Goal: Transaction & Acquisition: Book appointment/travel/reservation

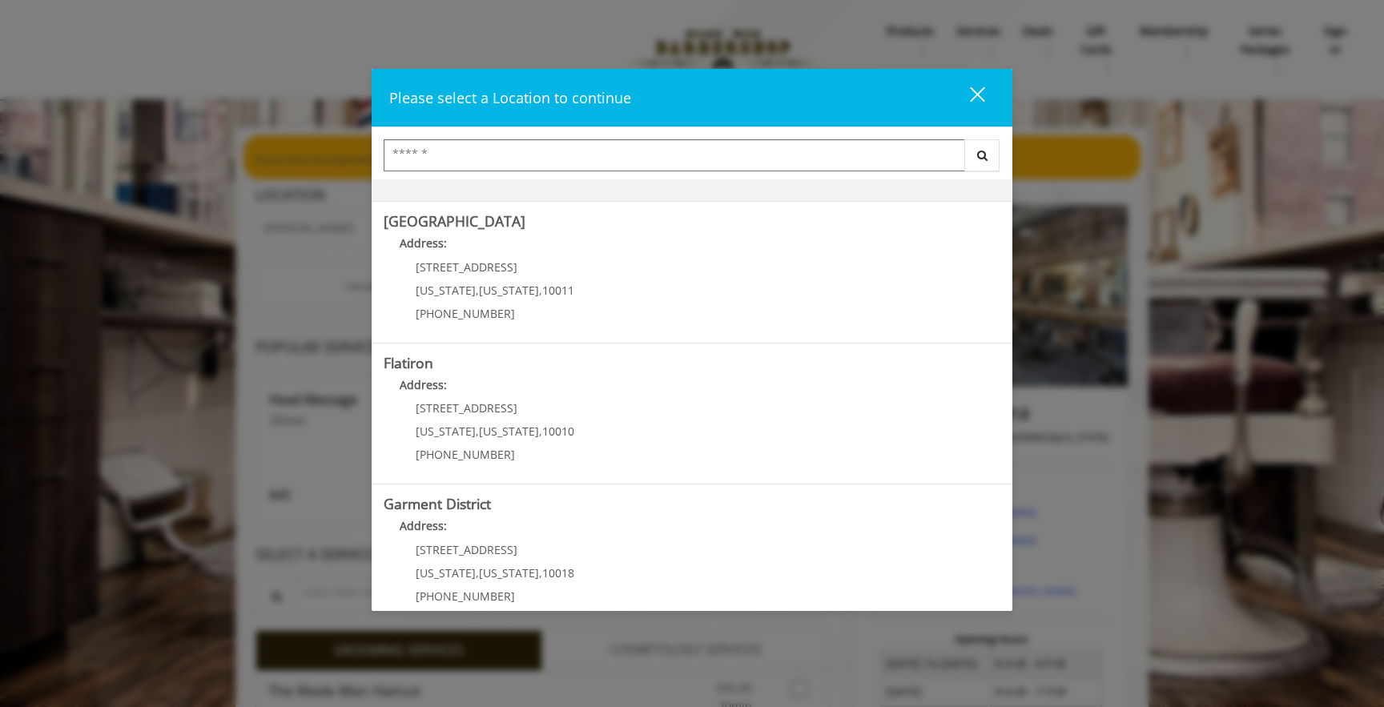
scroll to position [283, 0]
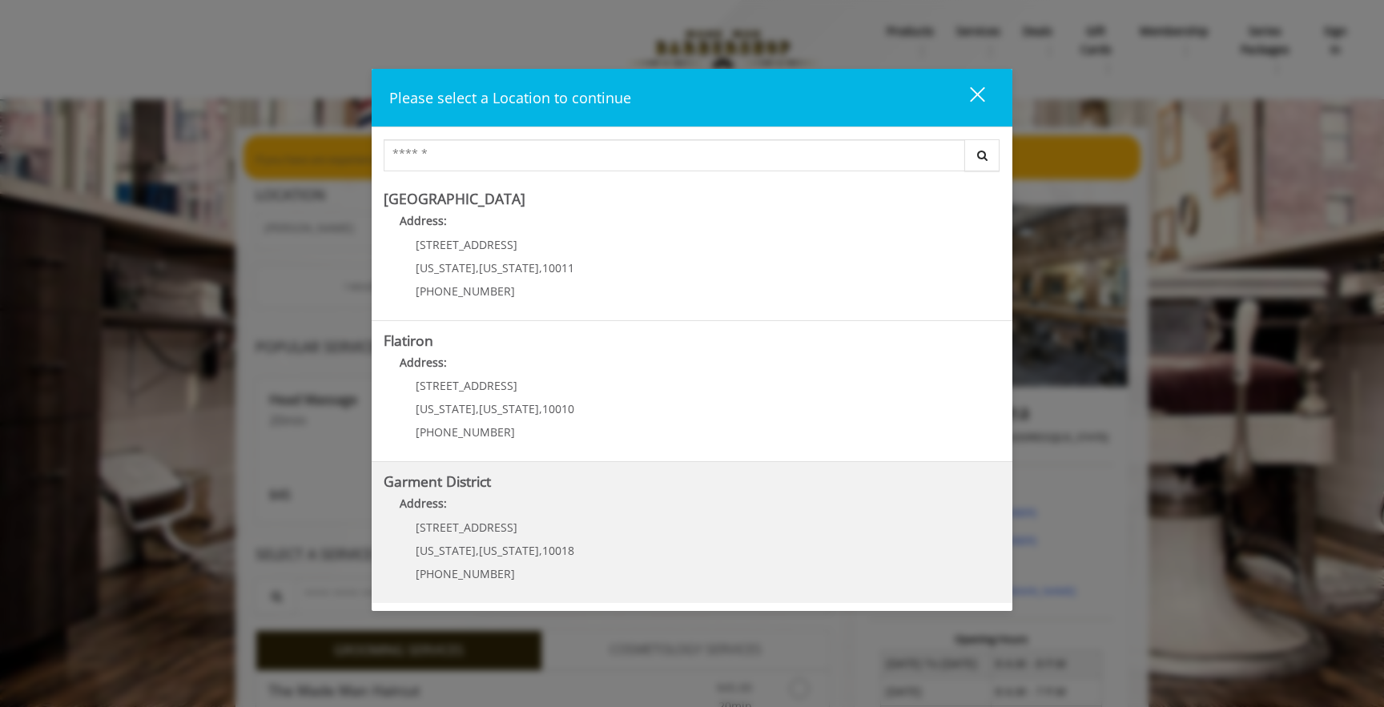
click at [557, 489] on h5 "Garment District" at bounding box center [692, 481] width 617 height 15
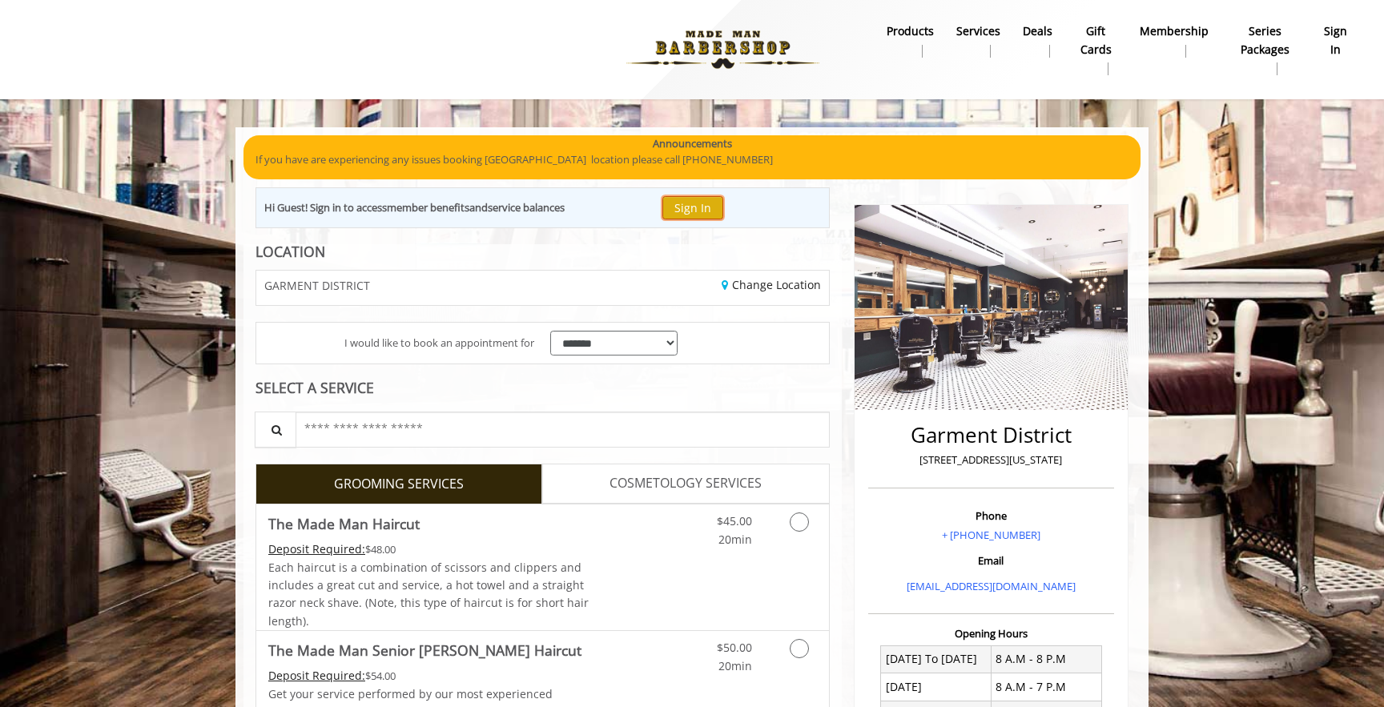
click at [688, 219] on button "Sign In" at bounding box center [692, 207] width 61 height 23
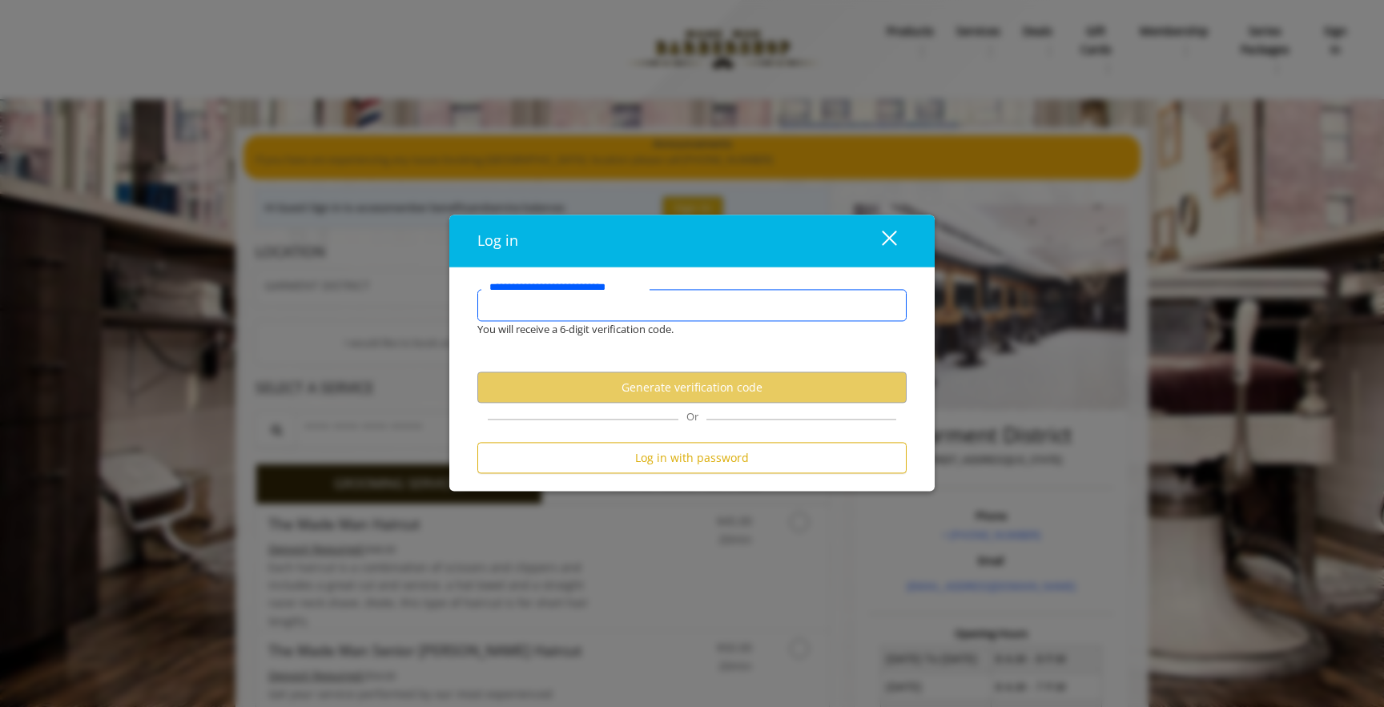
click at [660, 313] on input "**********" at bounding box center [691, 306] width 429 height 32
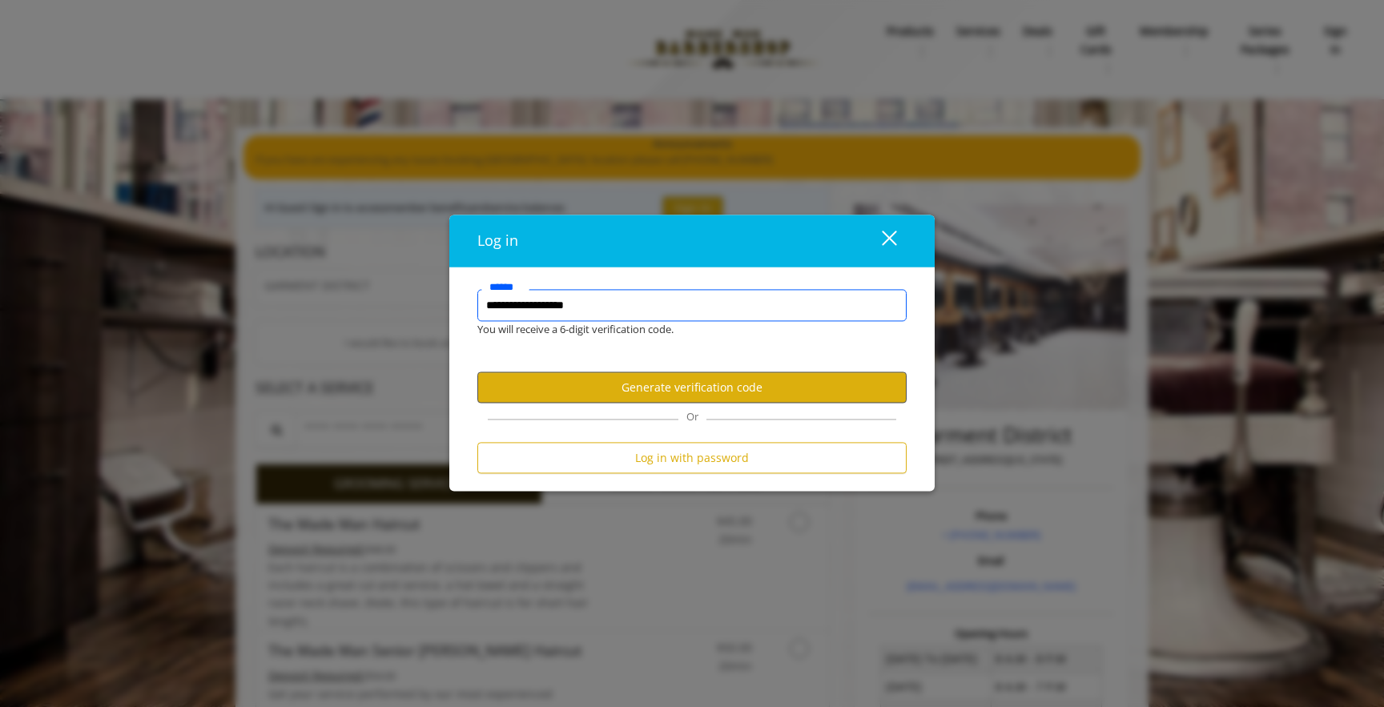
type input "**********"
click at [689, 380] on button "Generate verification code" at bounding box center [691, 387] width 429 height 31
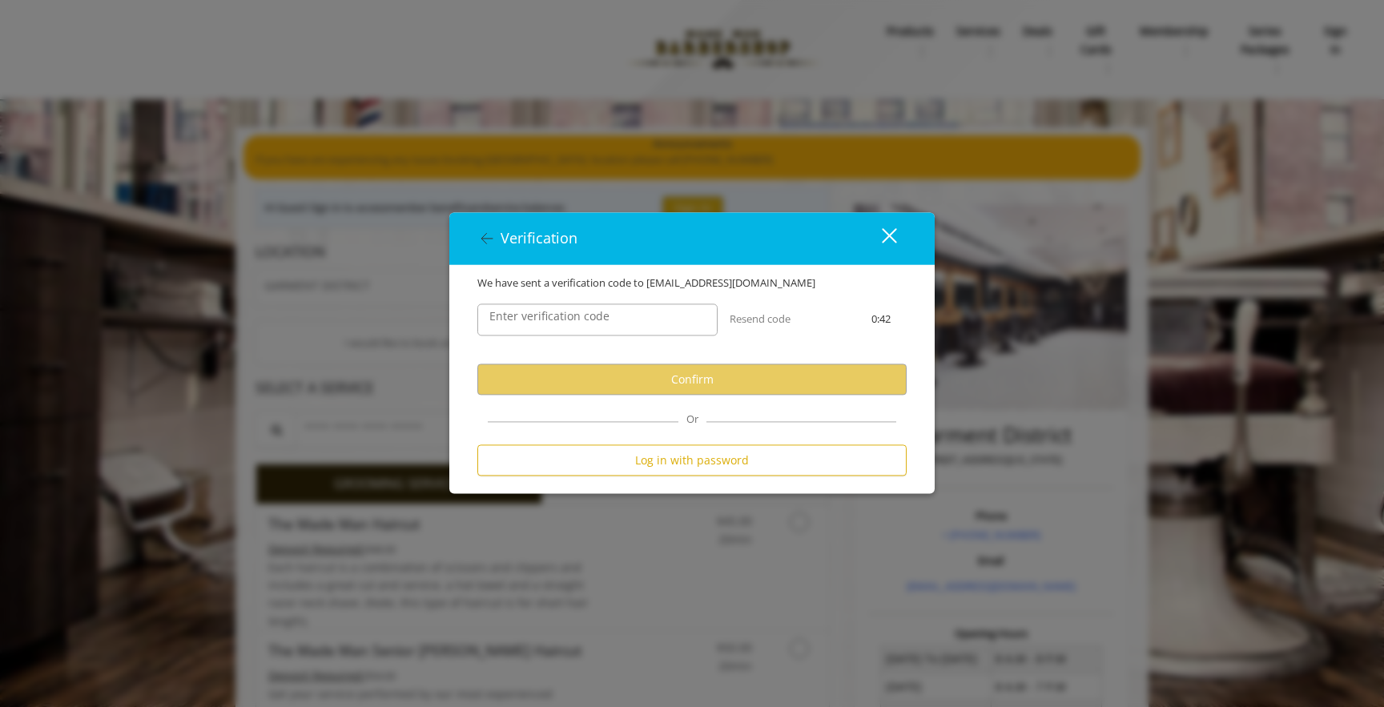
click at [545, 317] on label "Enter verification code" at bounding box center [549, 317] width 136 height 18
click at [545, 317] on input "Enter verification code" at bounding box center [597, 320] width 240 height 32
paste input "******"
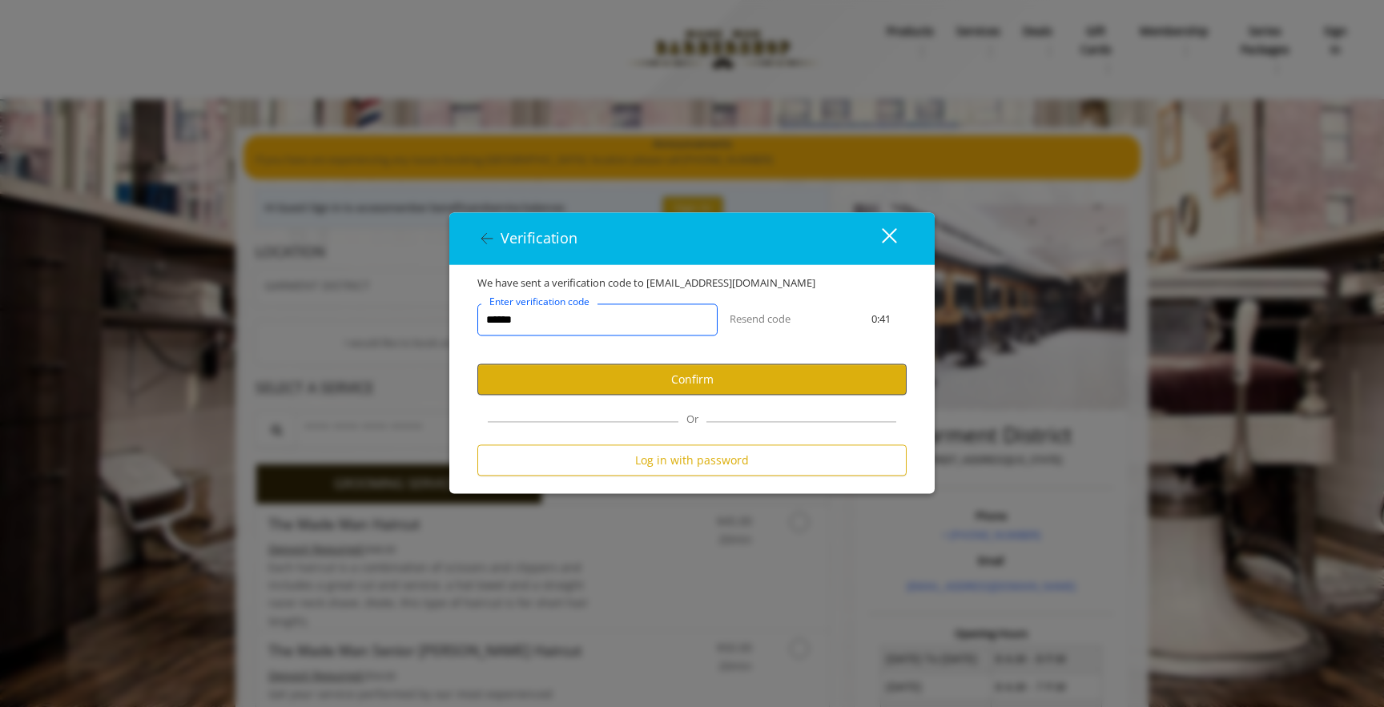
type input "******"
click at [662, 364] on button "Confirm" at bounding box center [691, 379] width 429 height 31
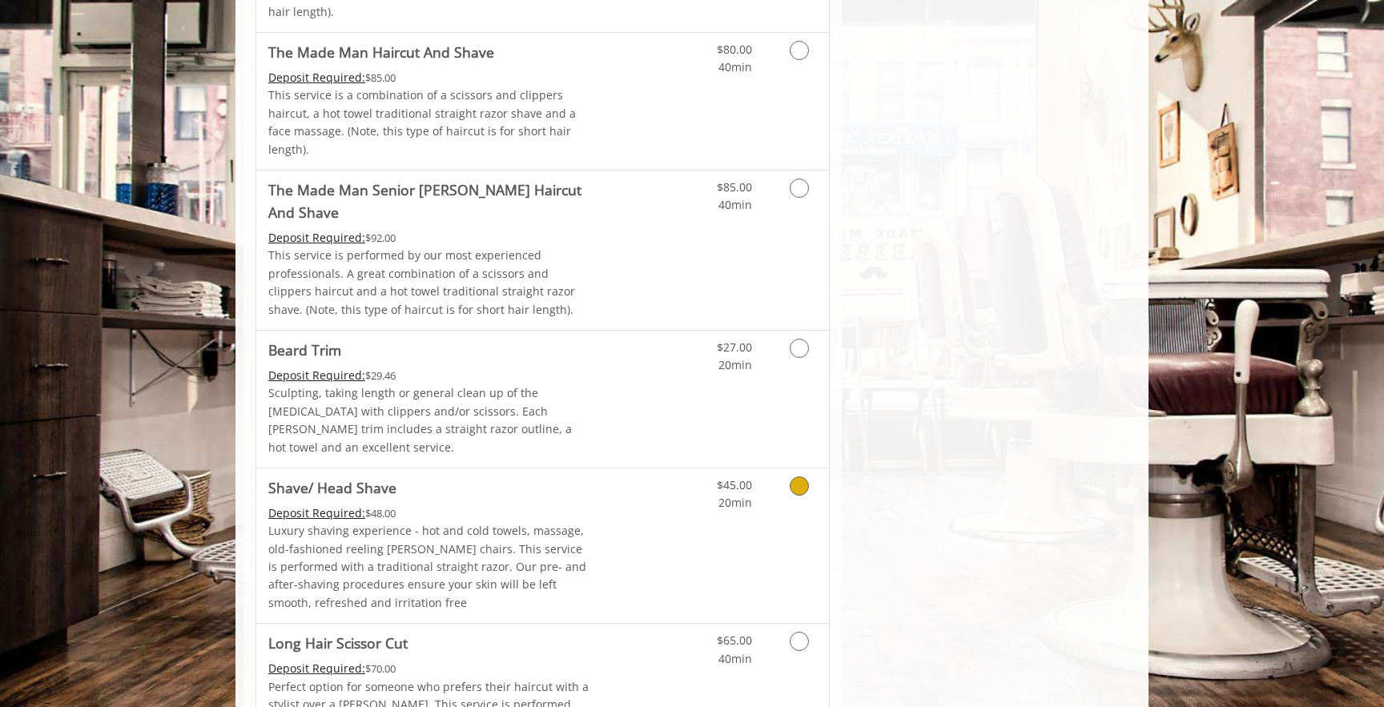
scroll to position [1657, 0]
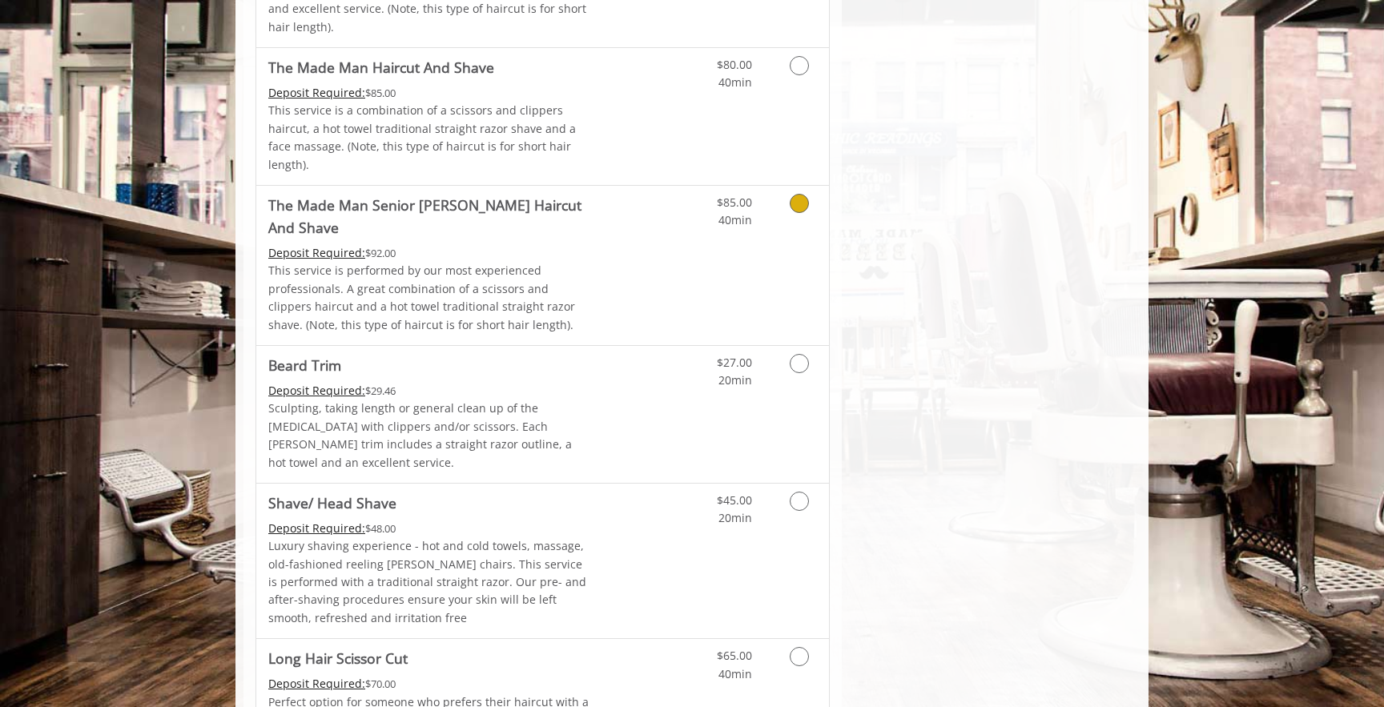
click at [546, 262] on p "This service is performed by our most experienced professionals. A great combin…" at bounding box center [429, 298] width 322 height 72
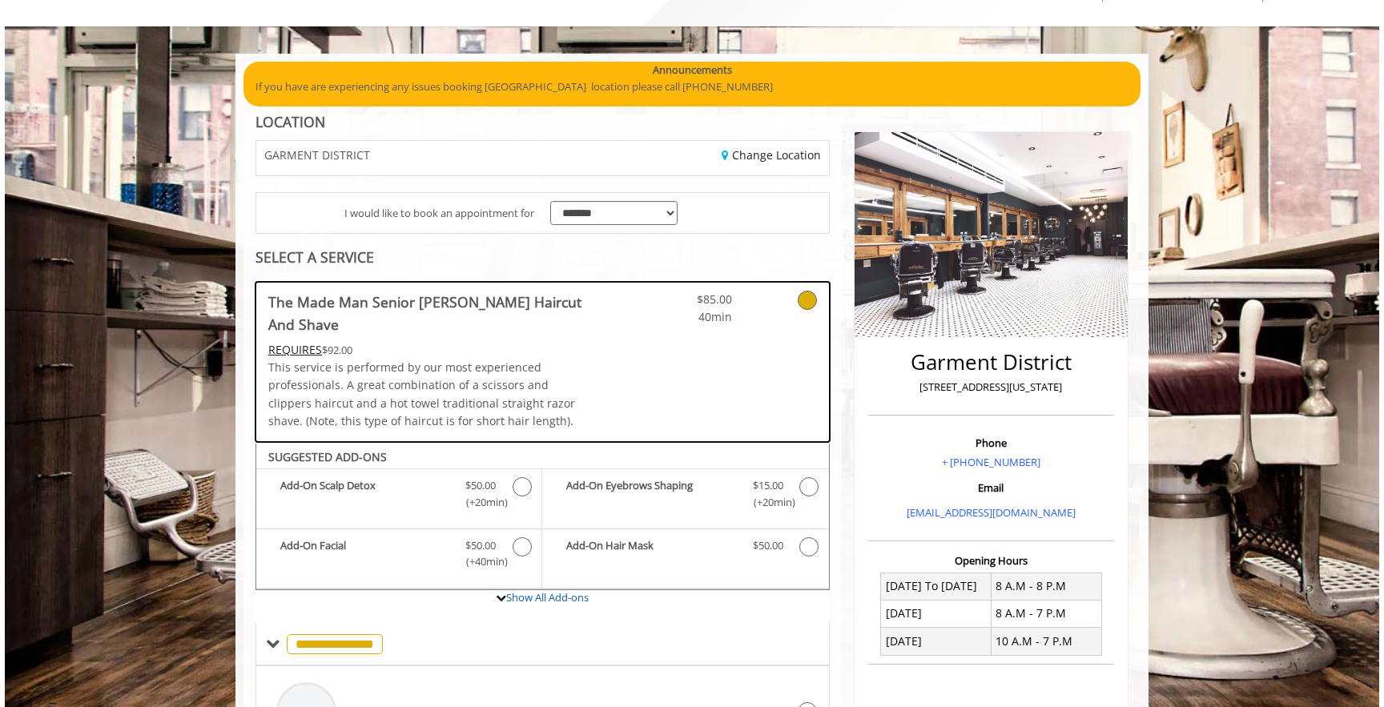
scroll to position [0, 0]
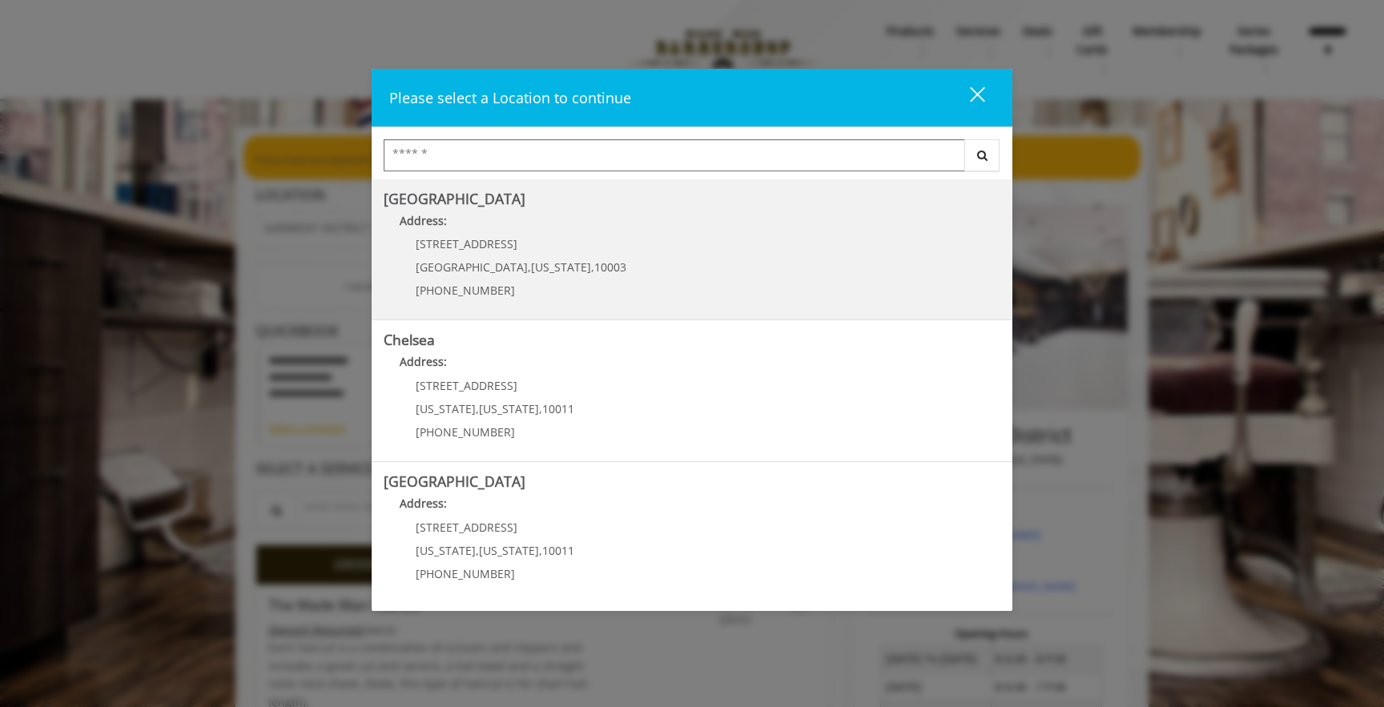
scroll to position [283, 0]
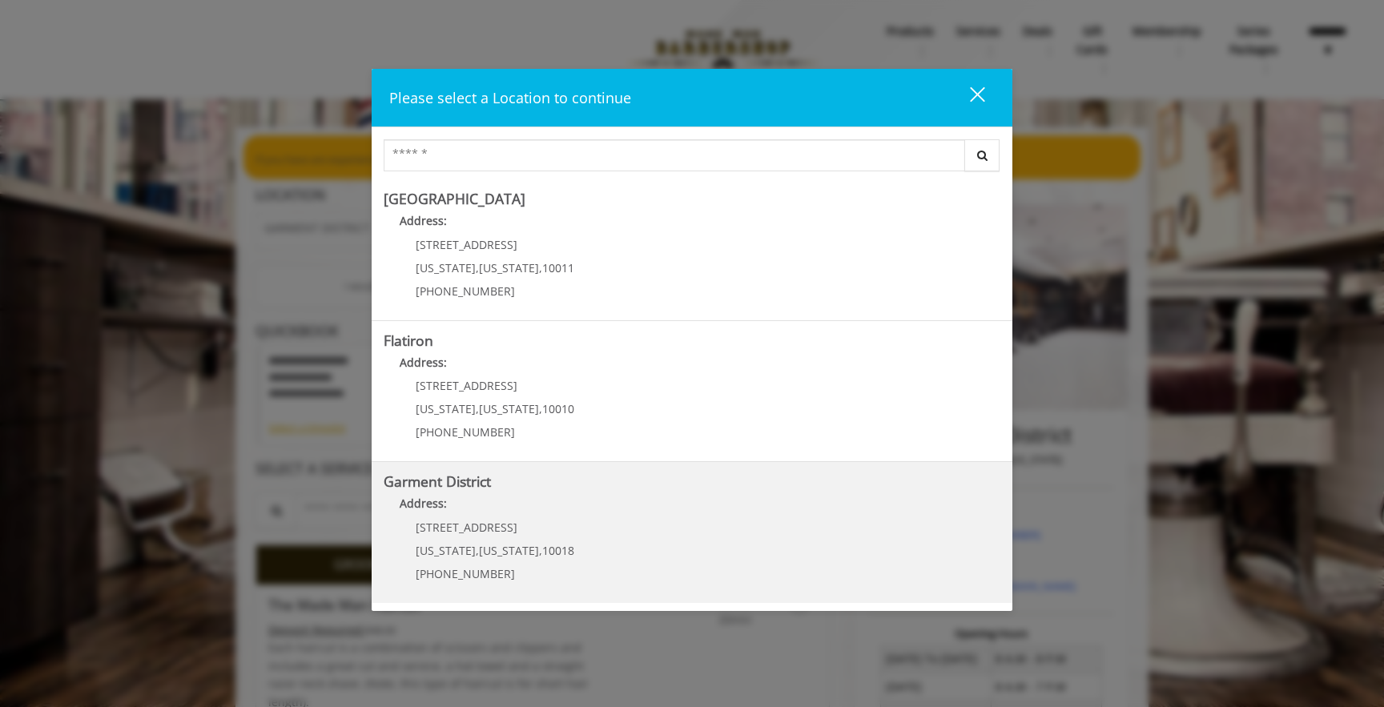
click at [539, 549] on span "," at bounding box center [540, 550] width 3 height 15
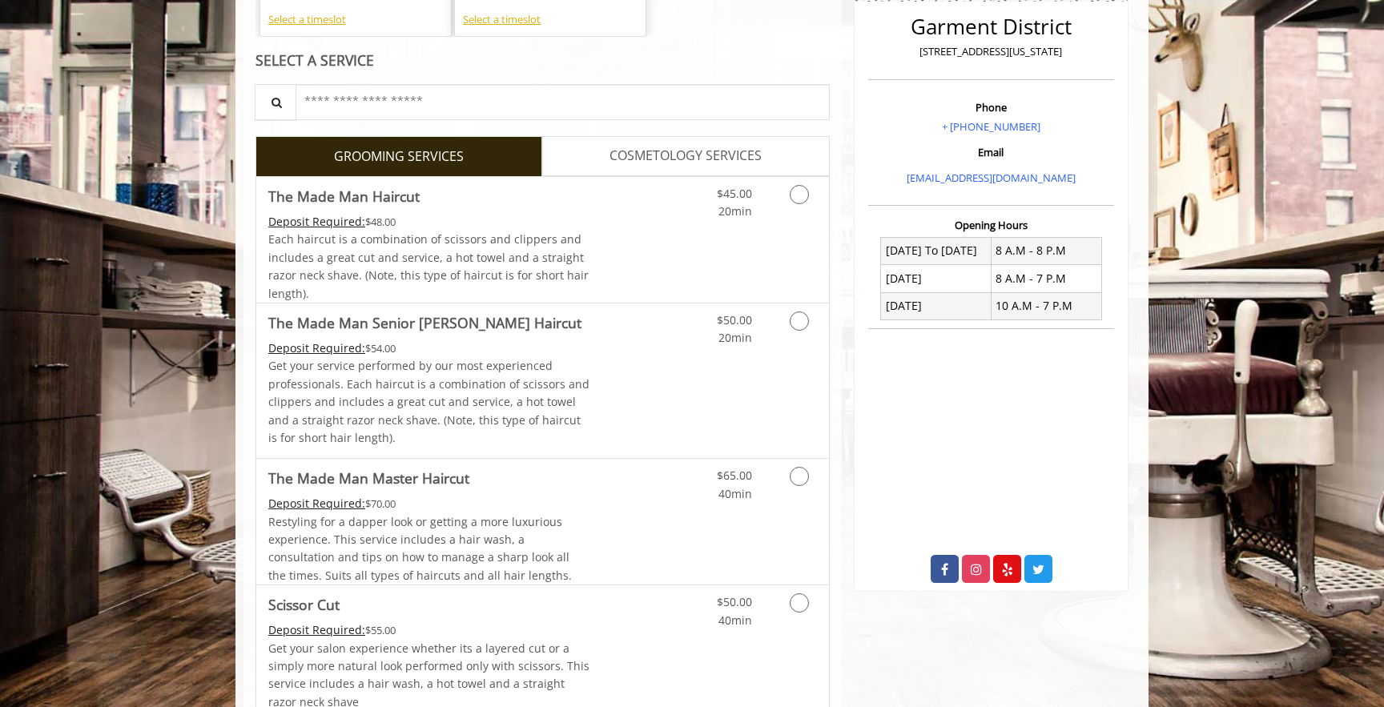
scroll to position [450, 0]
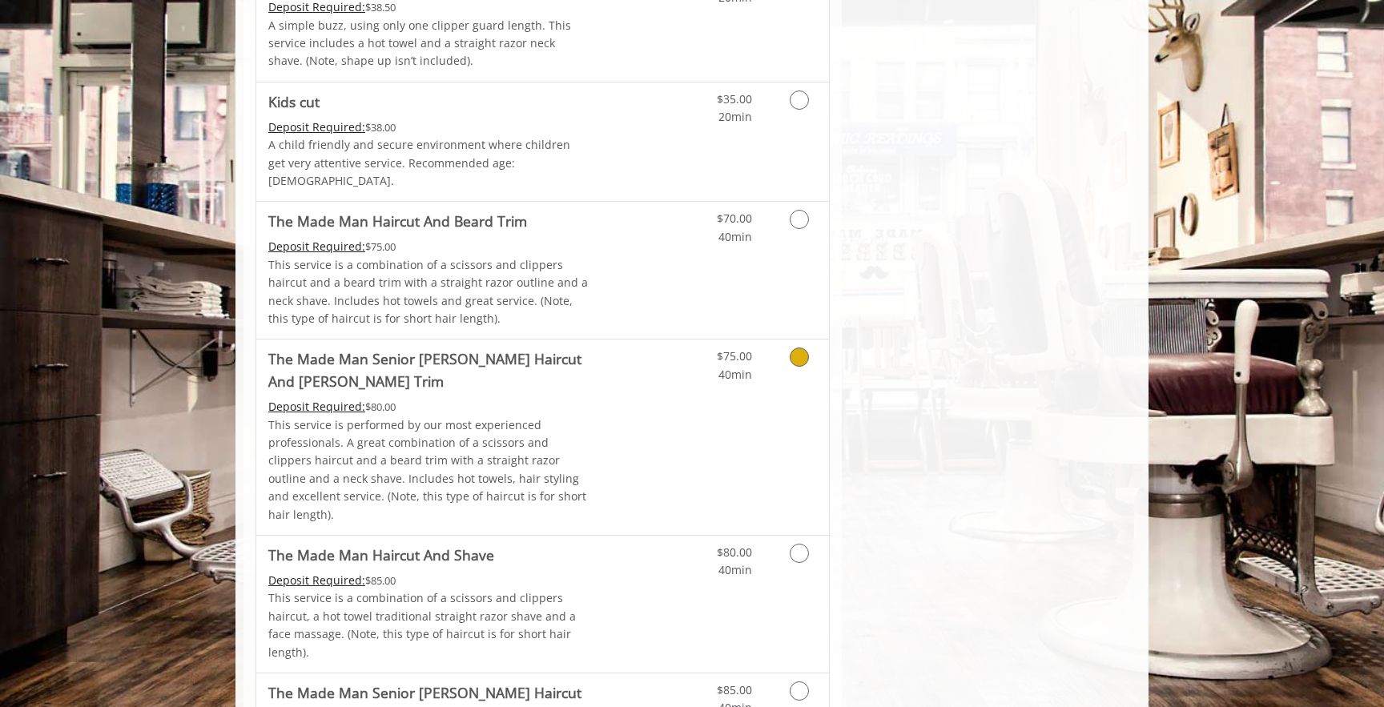
scroll to position [1176, 0]
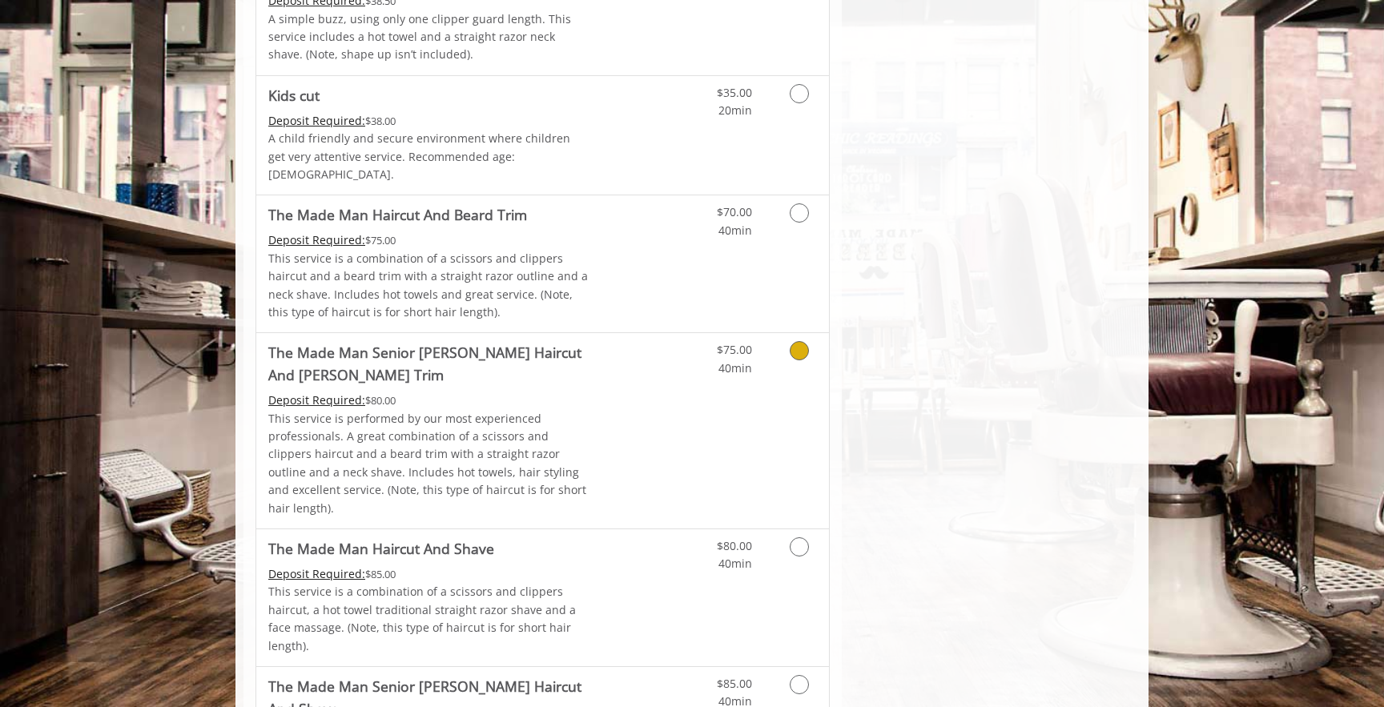
click at [477, 429] on p "This service is performed by our most experienced professionals. A great combin…" at bounding box center [429, 463] width 322 height 107
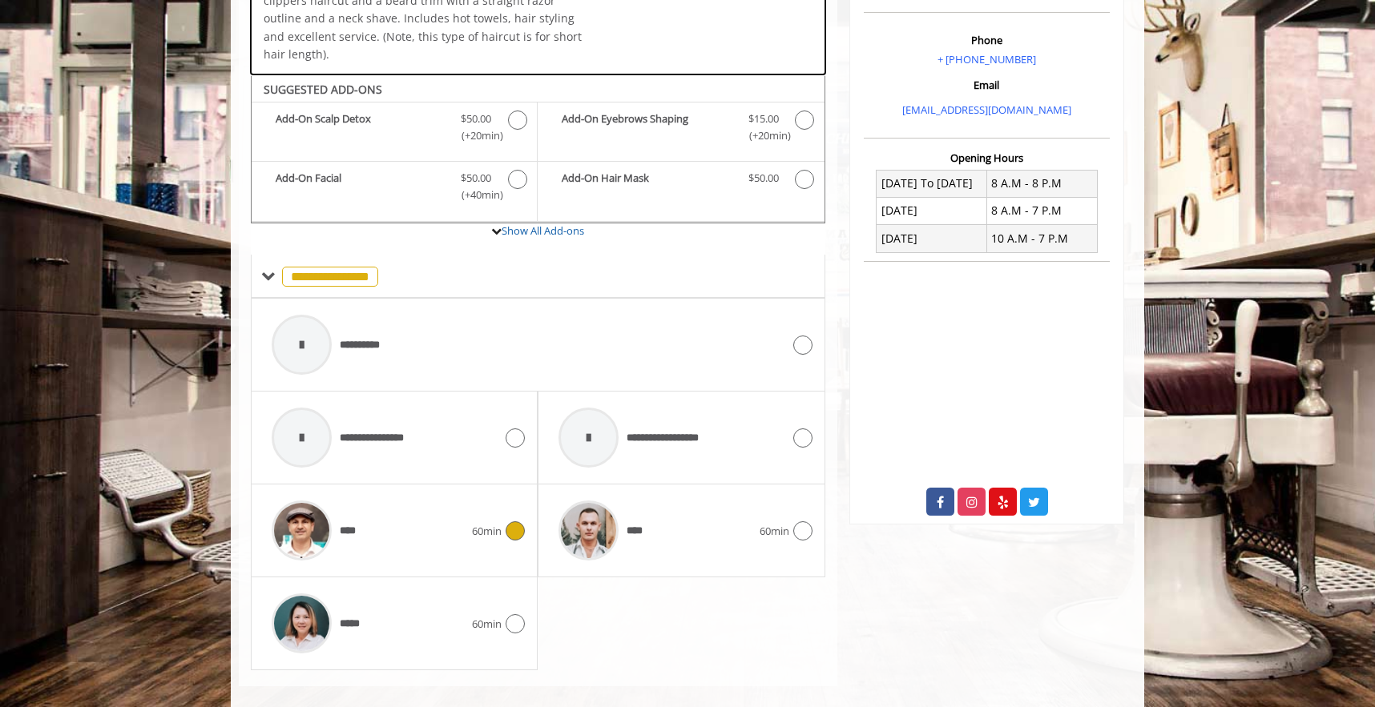
scroll to position [477, 0]
click at [587, 328] on div "**********" at bounding box center [526, 344] width 525 height 76
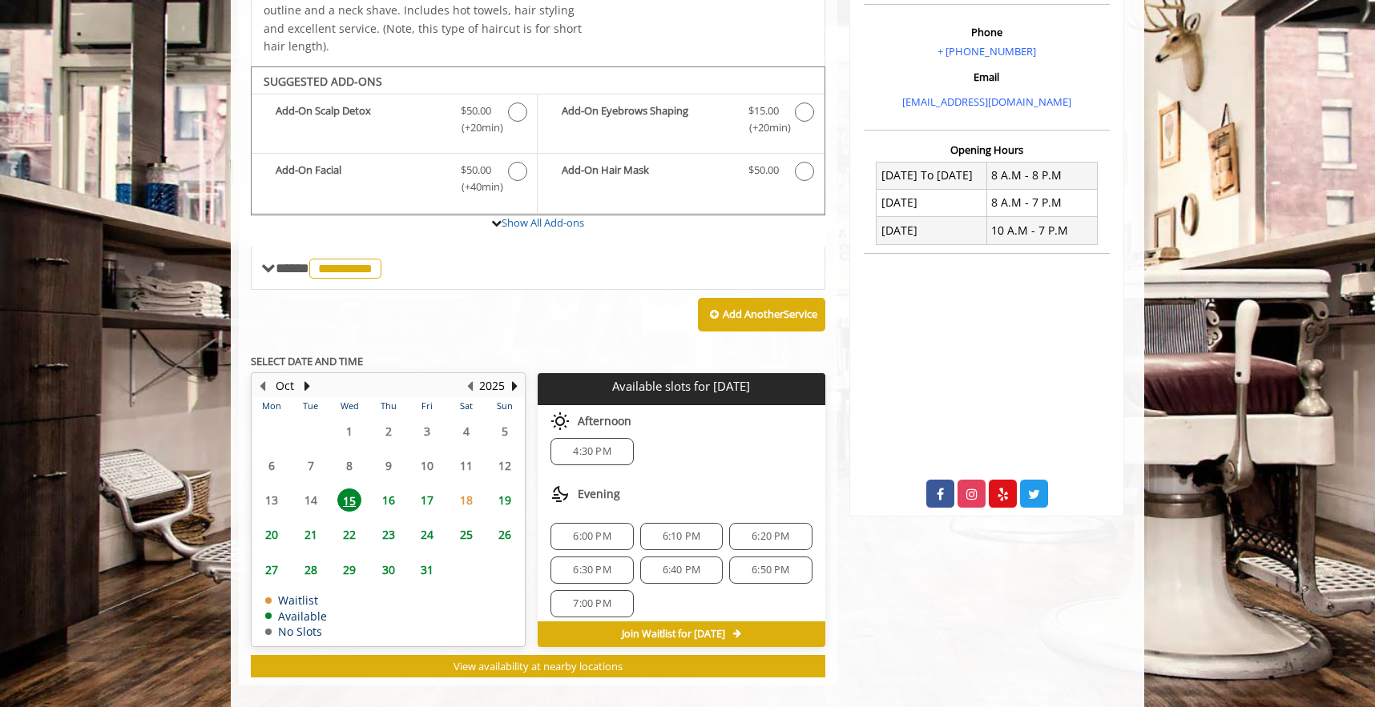
scroll to position [106, 0]
click at [389, 489] on span "16" at bounding box center [388, 500] width 24 height 23
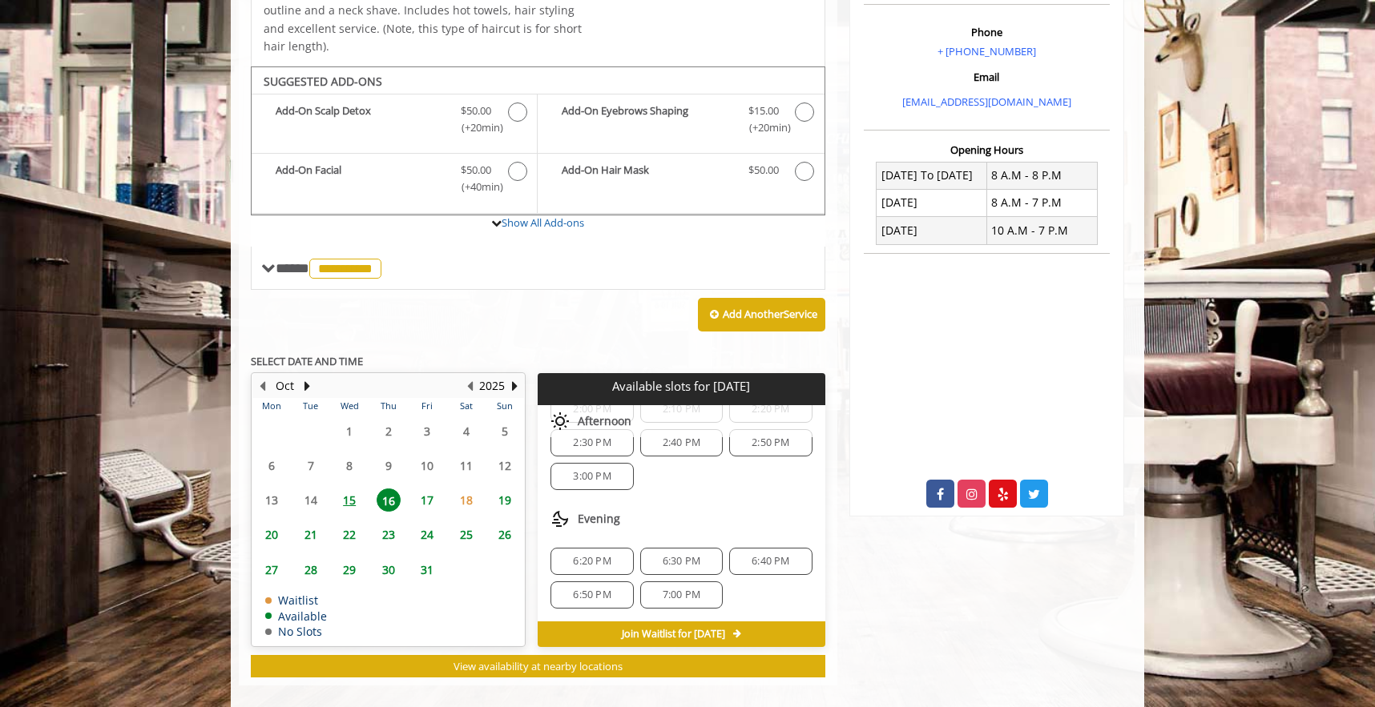
scroll to position [50, 0]
click at [350, 489] on span "15" at bounding box center [349, 500] width 24 height 23
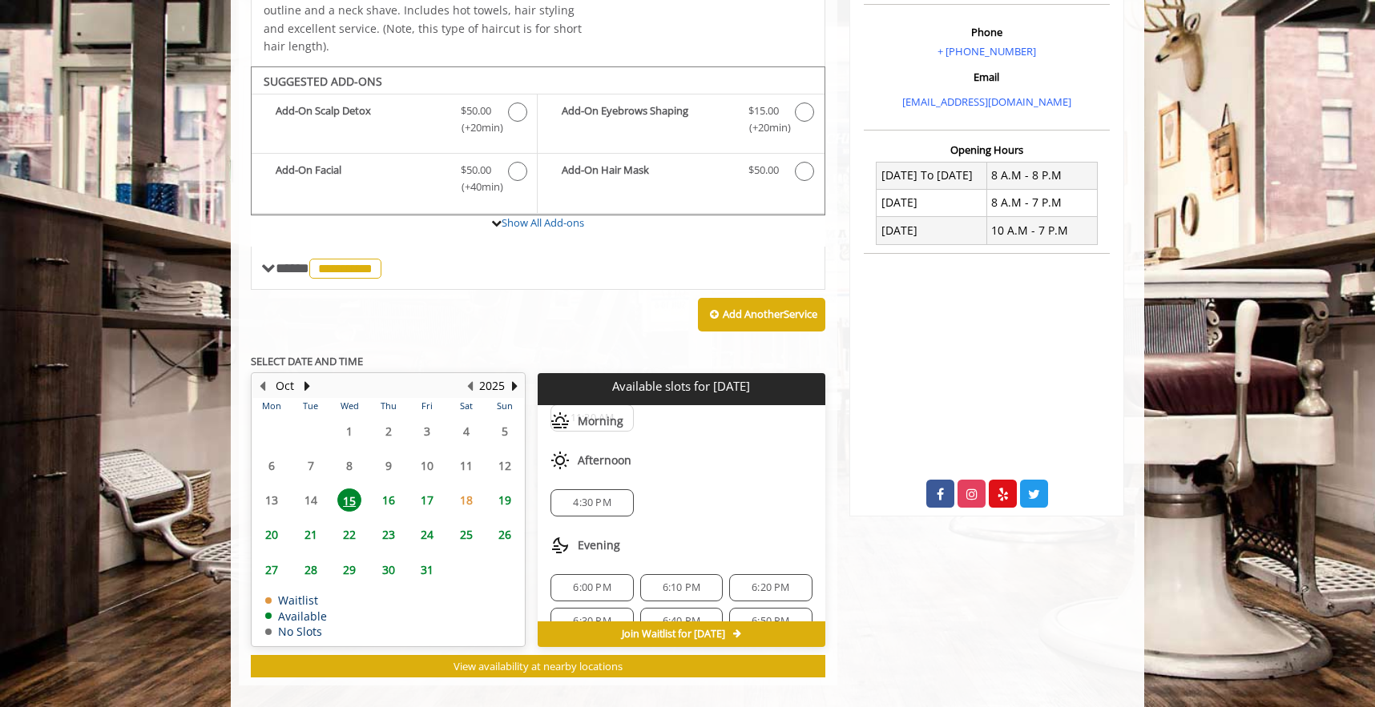
scroll to position [106, 0]
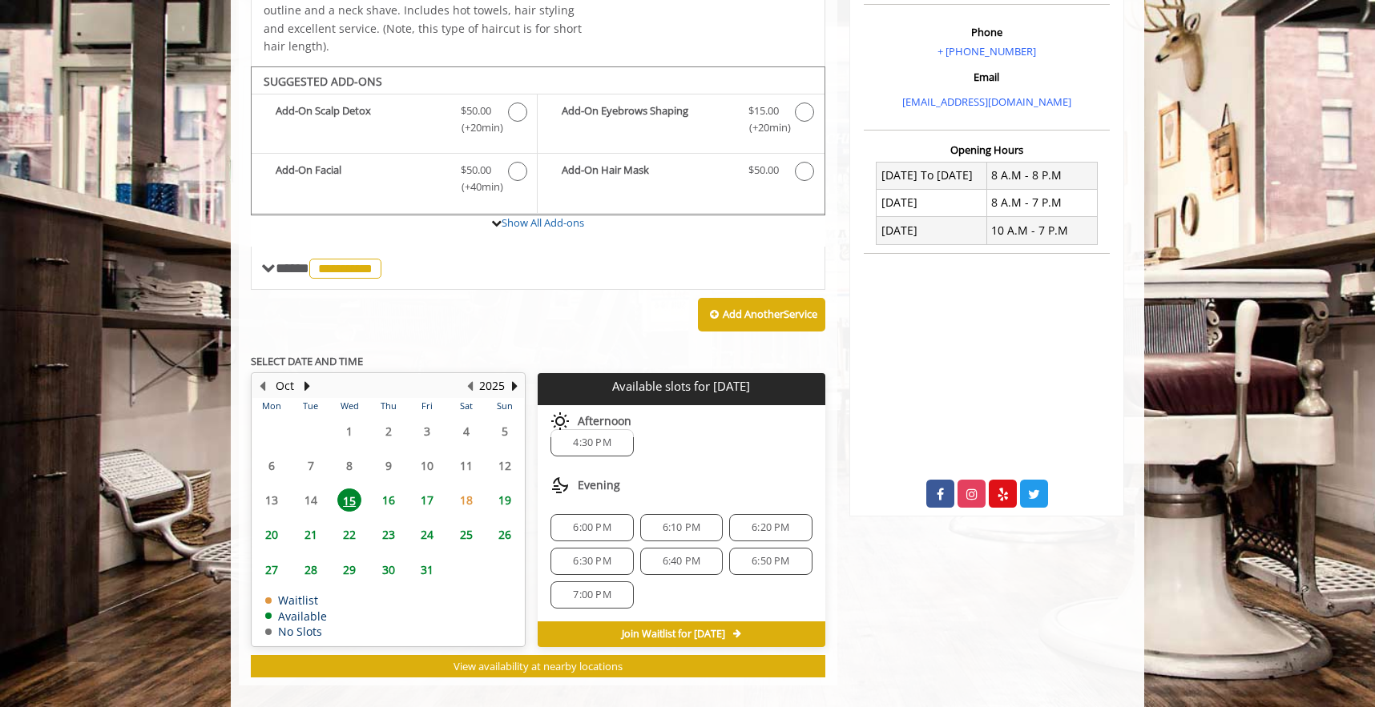
click at [584, 514] on div "6:00 PM" at bounding box center [591, 527] width 83 height 27
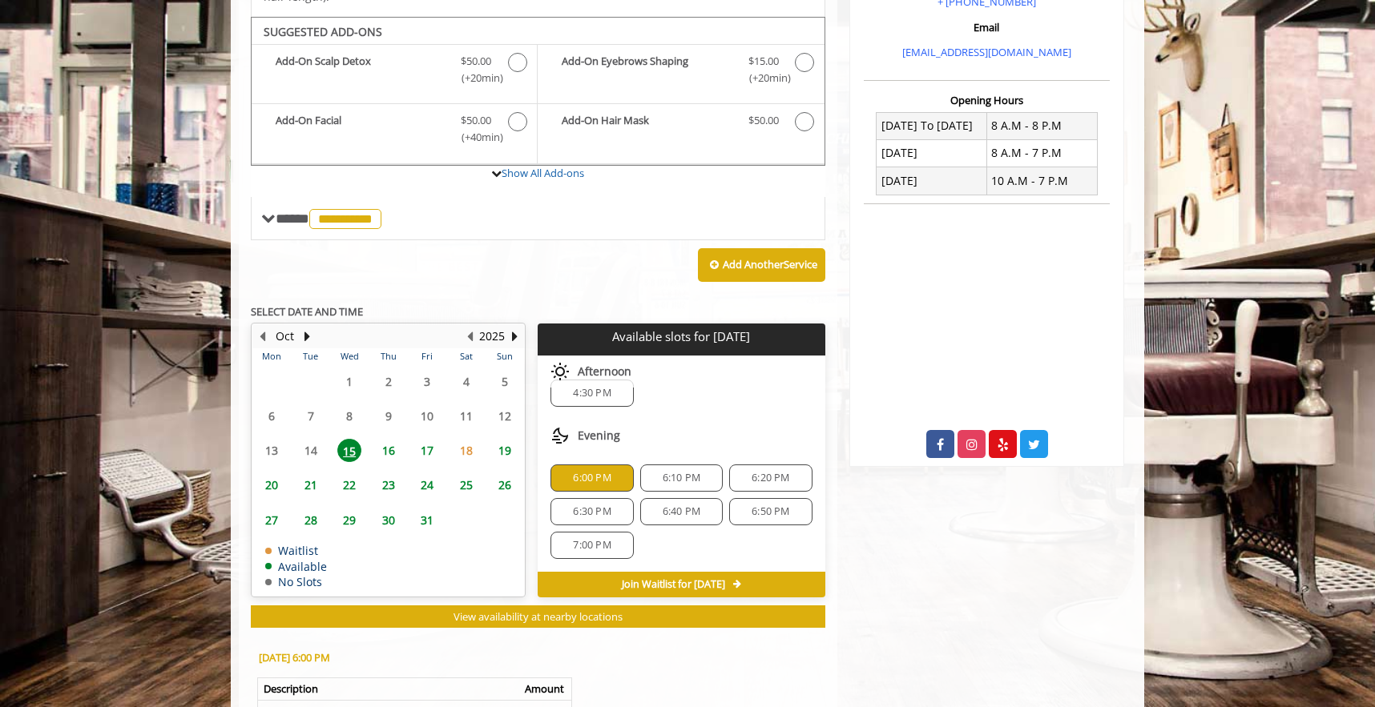
scroll to position [525, 0]
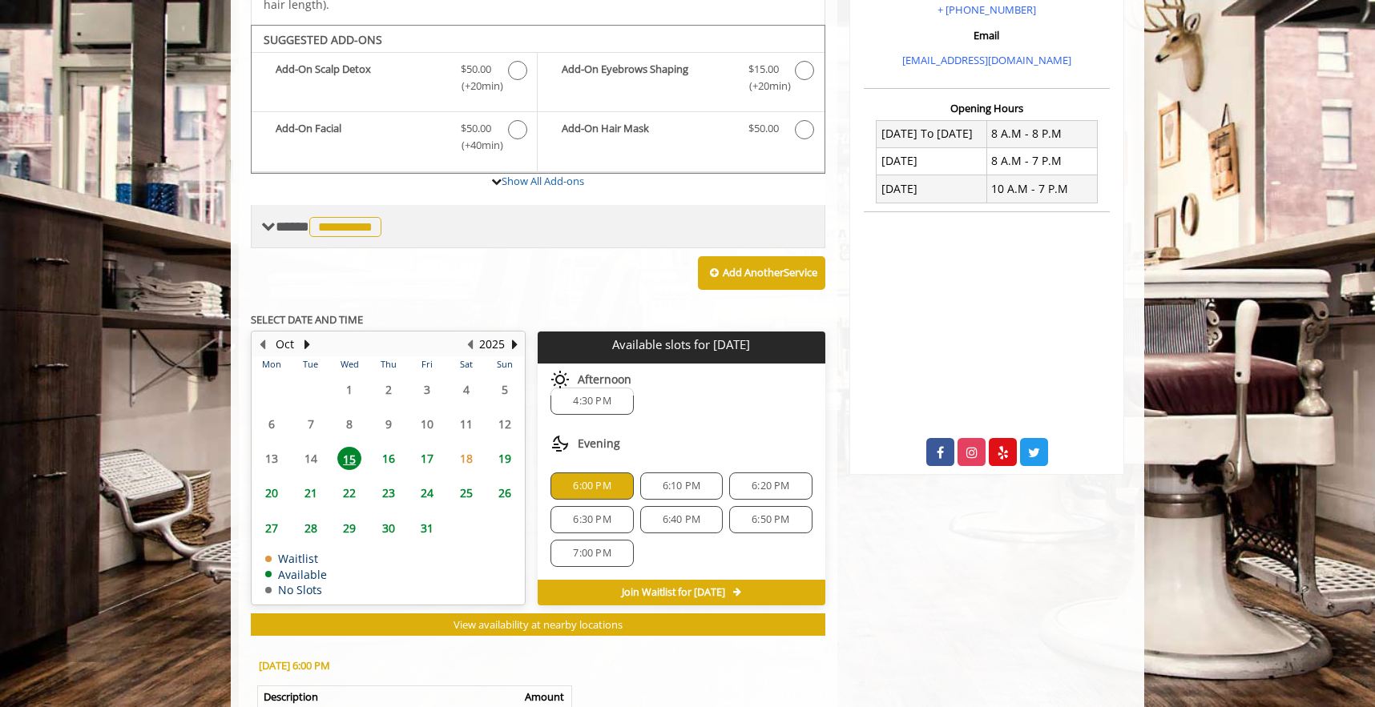
click at [356, 217] on span "**********" at bounding box center [345, 227] width 72 height 20
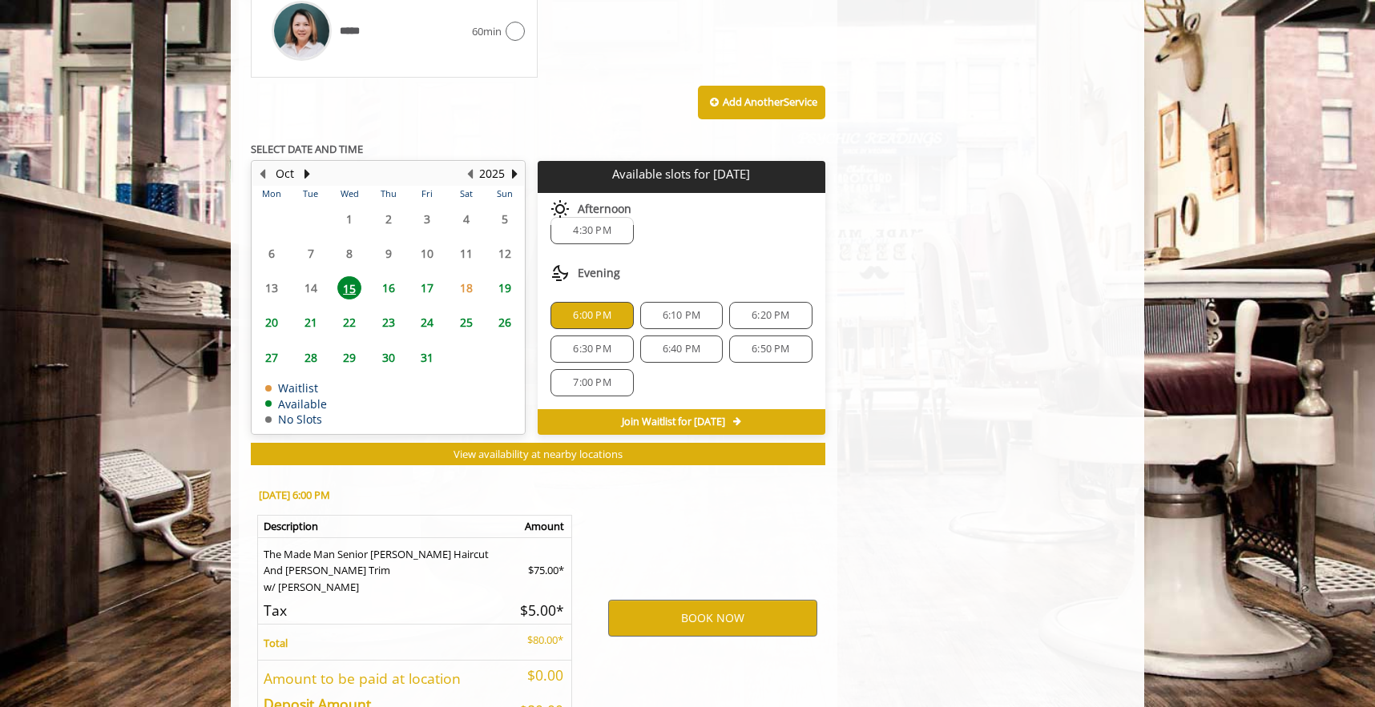
scroll to position [1081, 0]
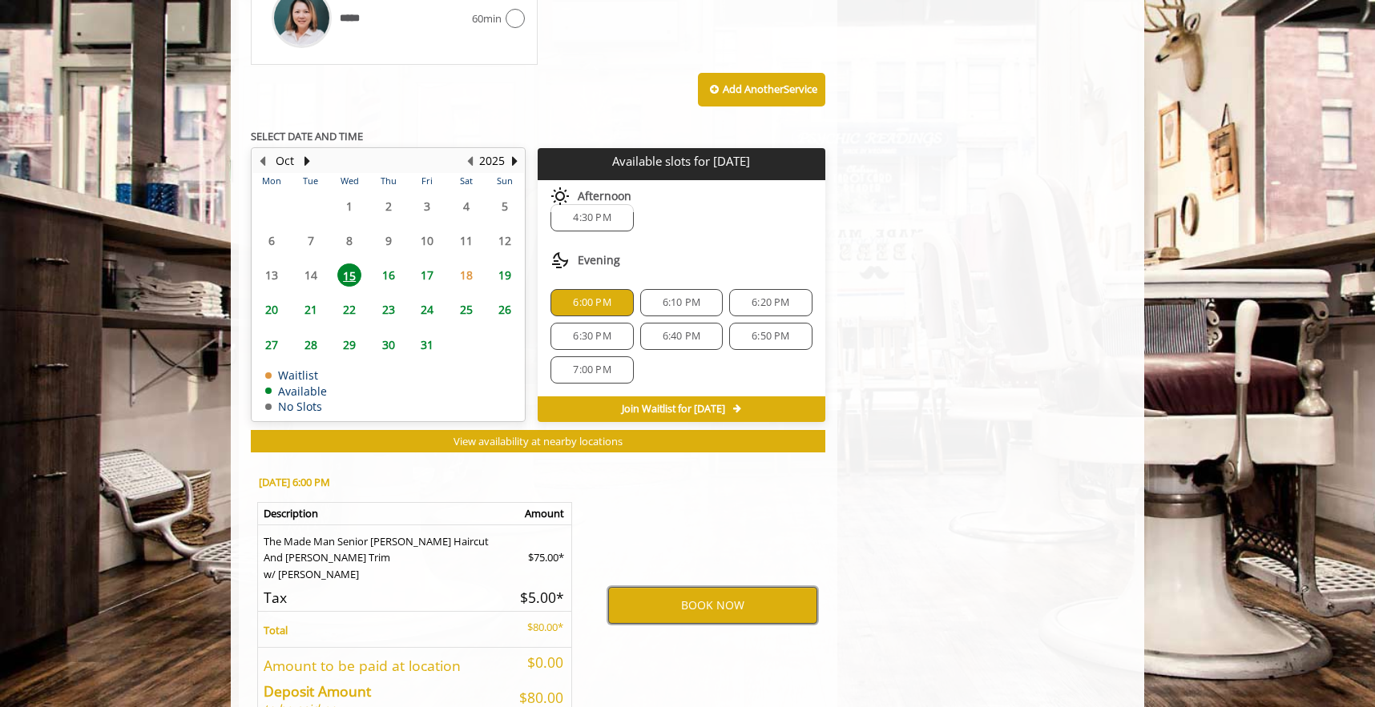
click at [702, 589] on button "BOOK NOW" at bounding box center [712, 605] width 209 height 37
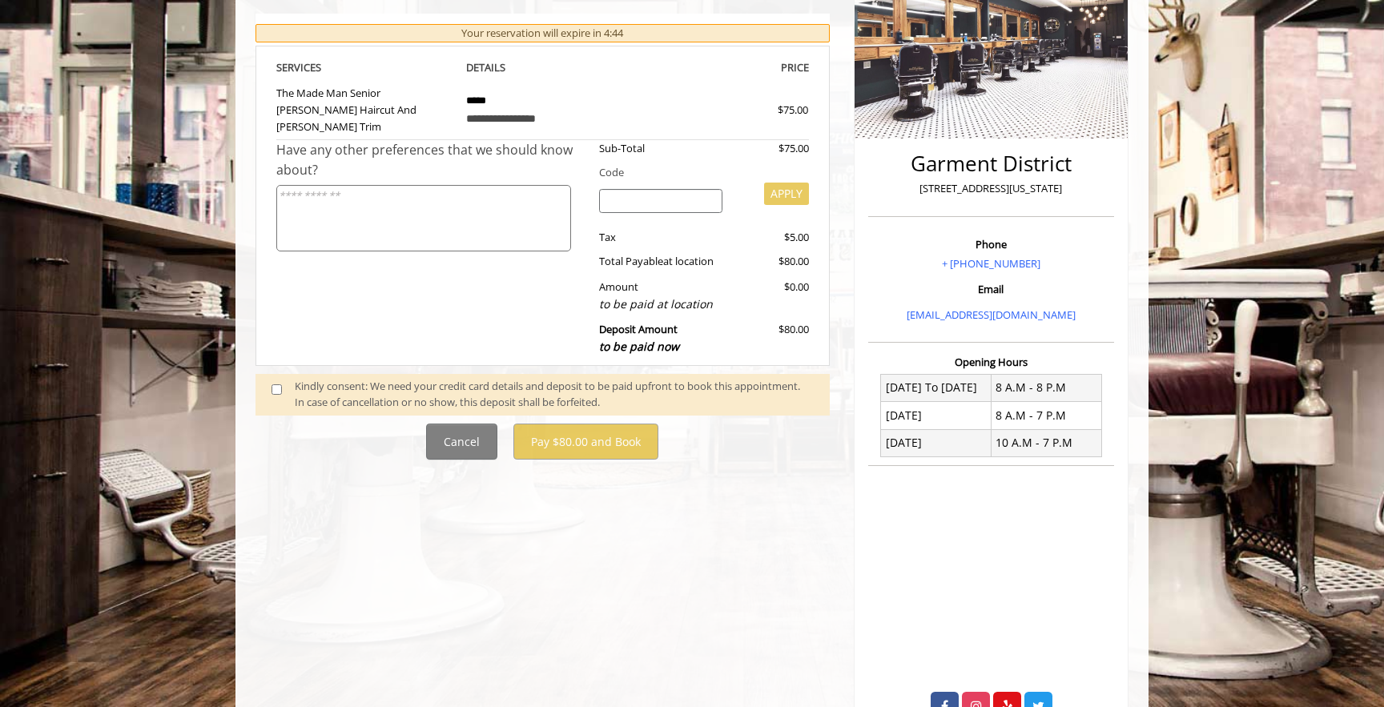
scroll to position [303, 0]
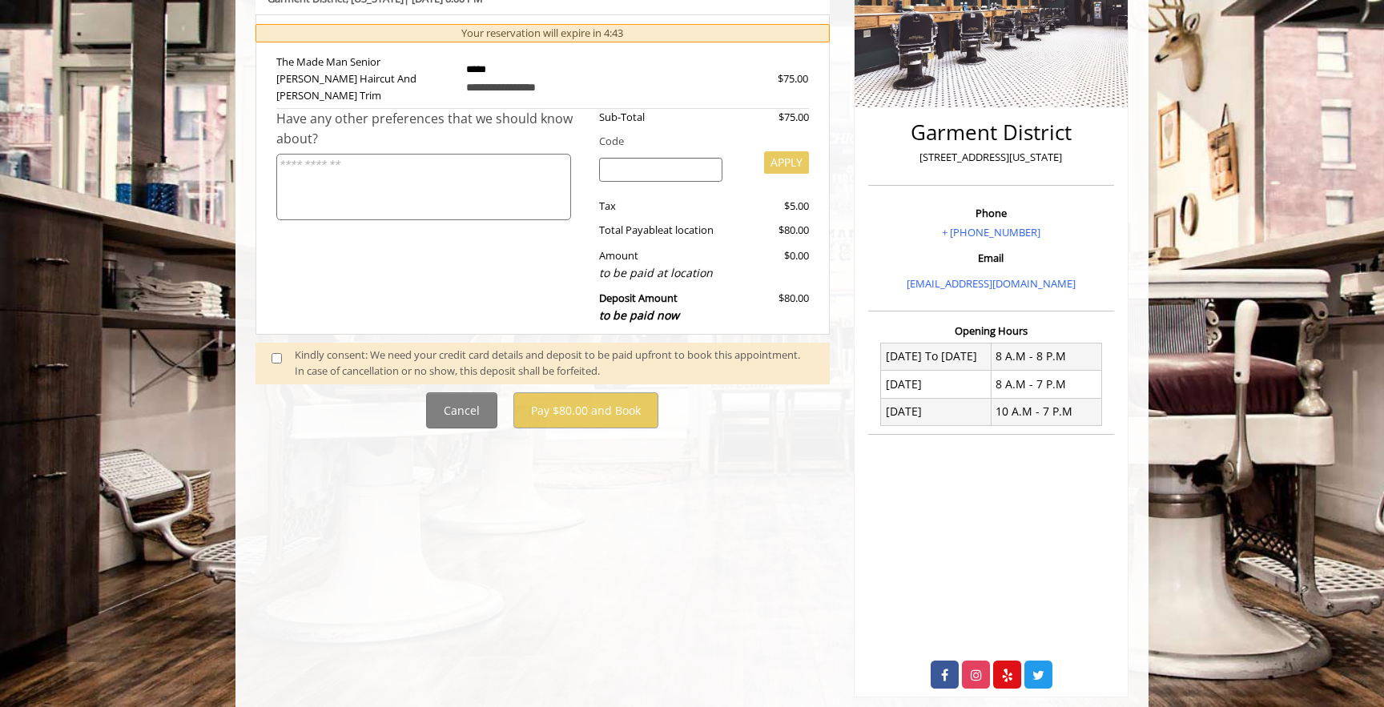
click at [273, 350] on span at bounding box center [283, 364] width 47 height 34
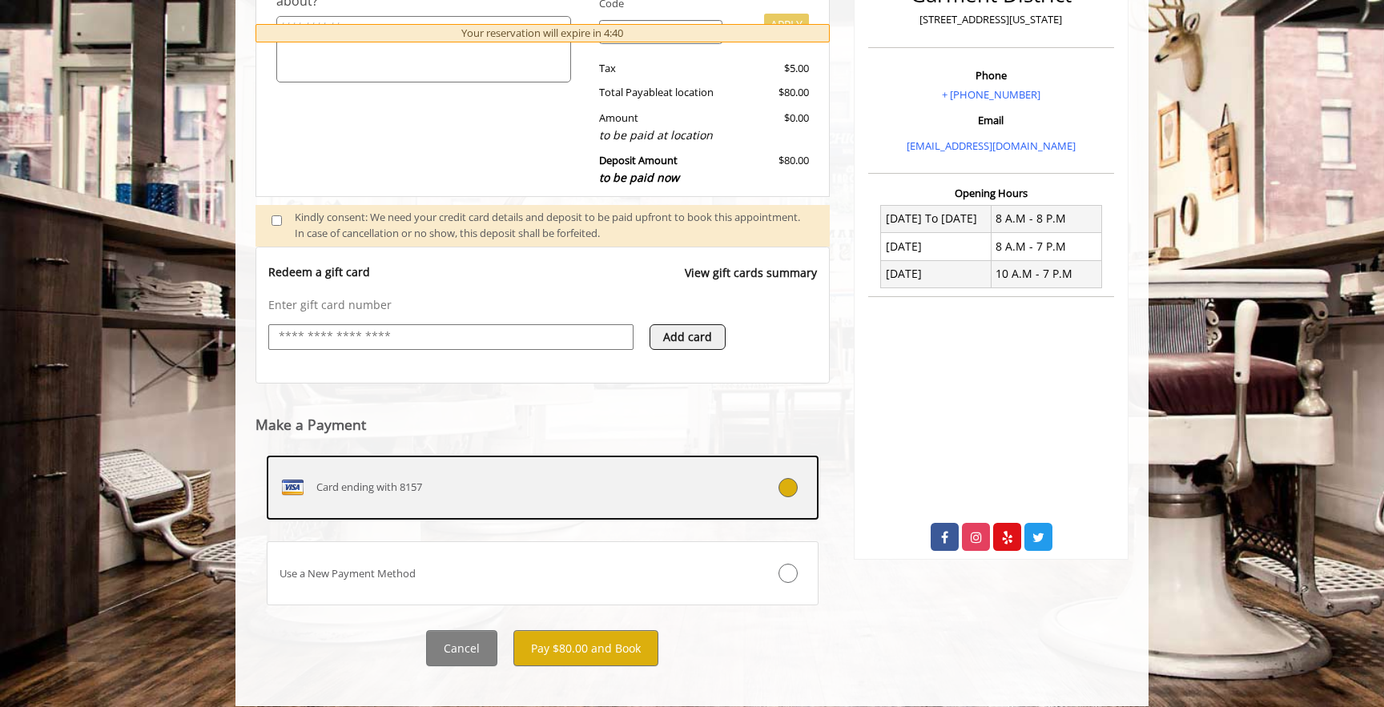
click at [599, 475] on div "Card ending with 8157" at bounding box center [497, 488] width 458 height 26
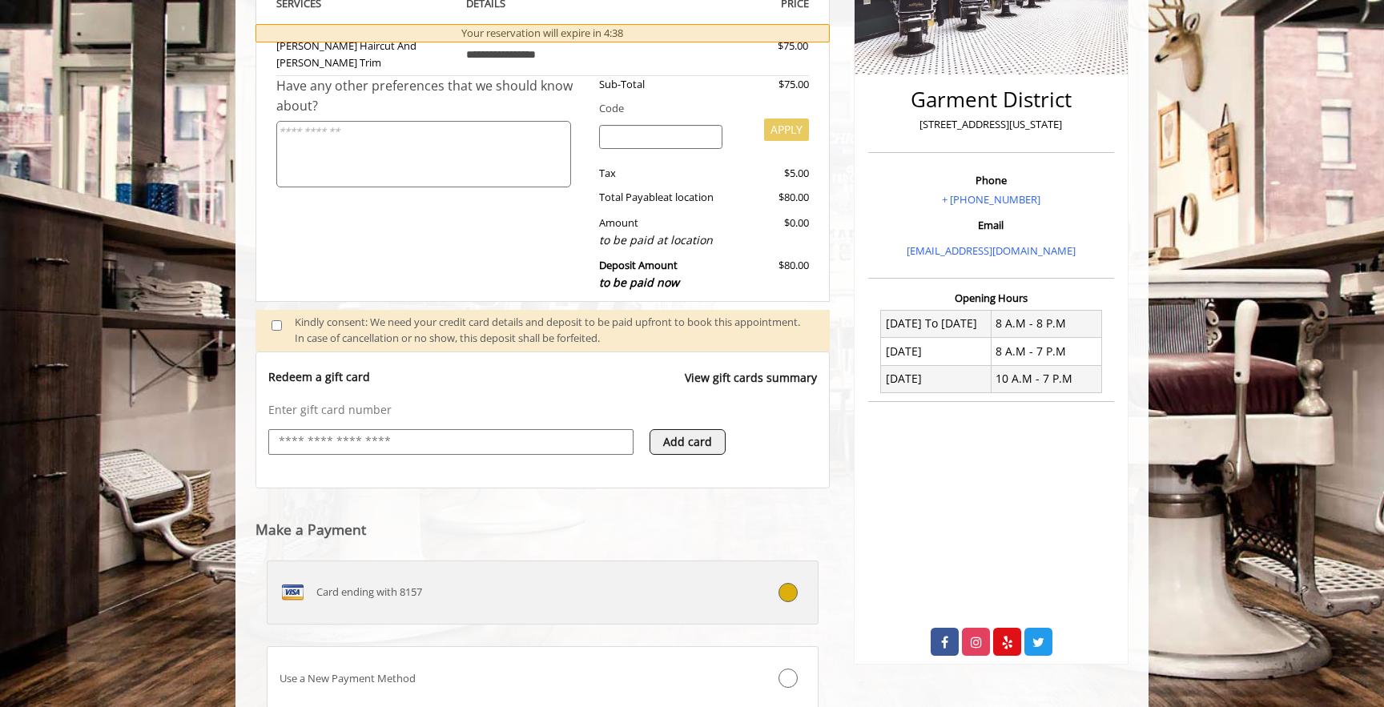
click at [646, 580] on div "Card ending with 8157" at bounding box center [497, 593] width 458 height 26
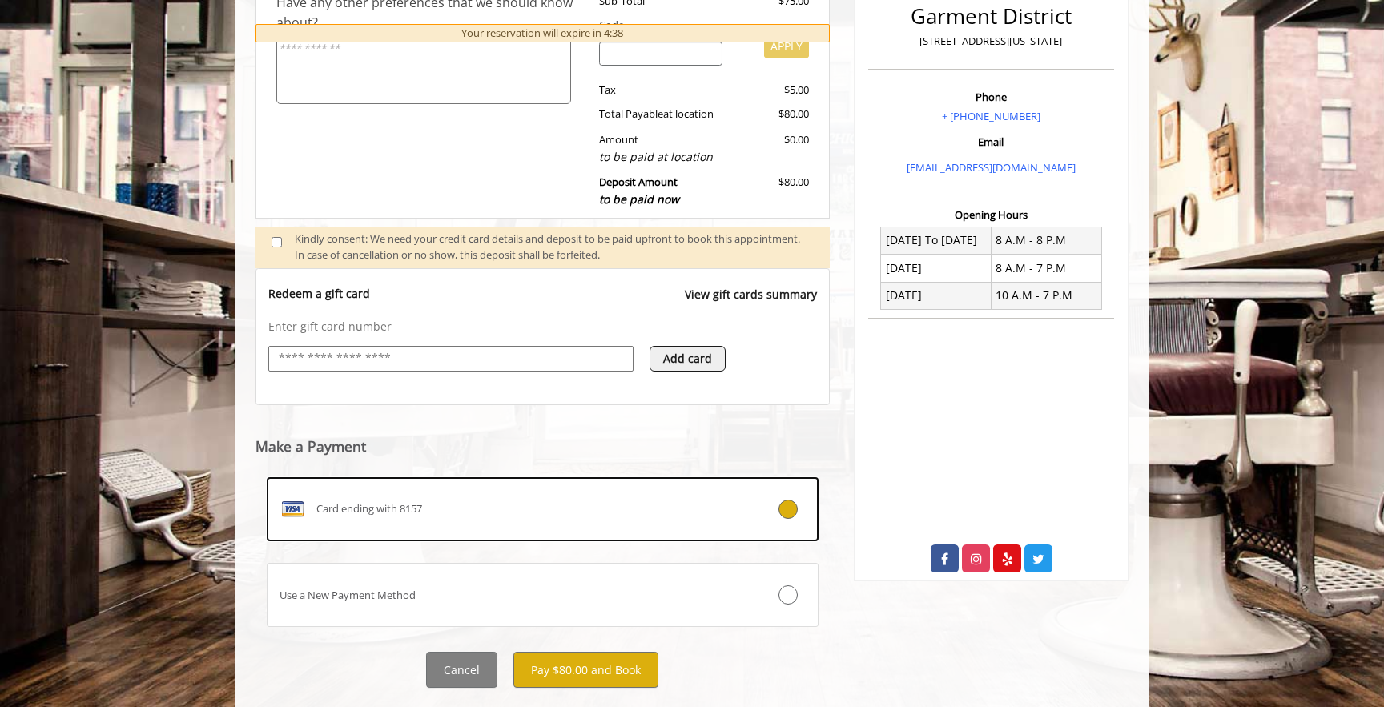
scroll to position [441, 0]
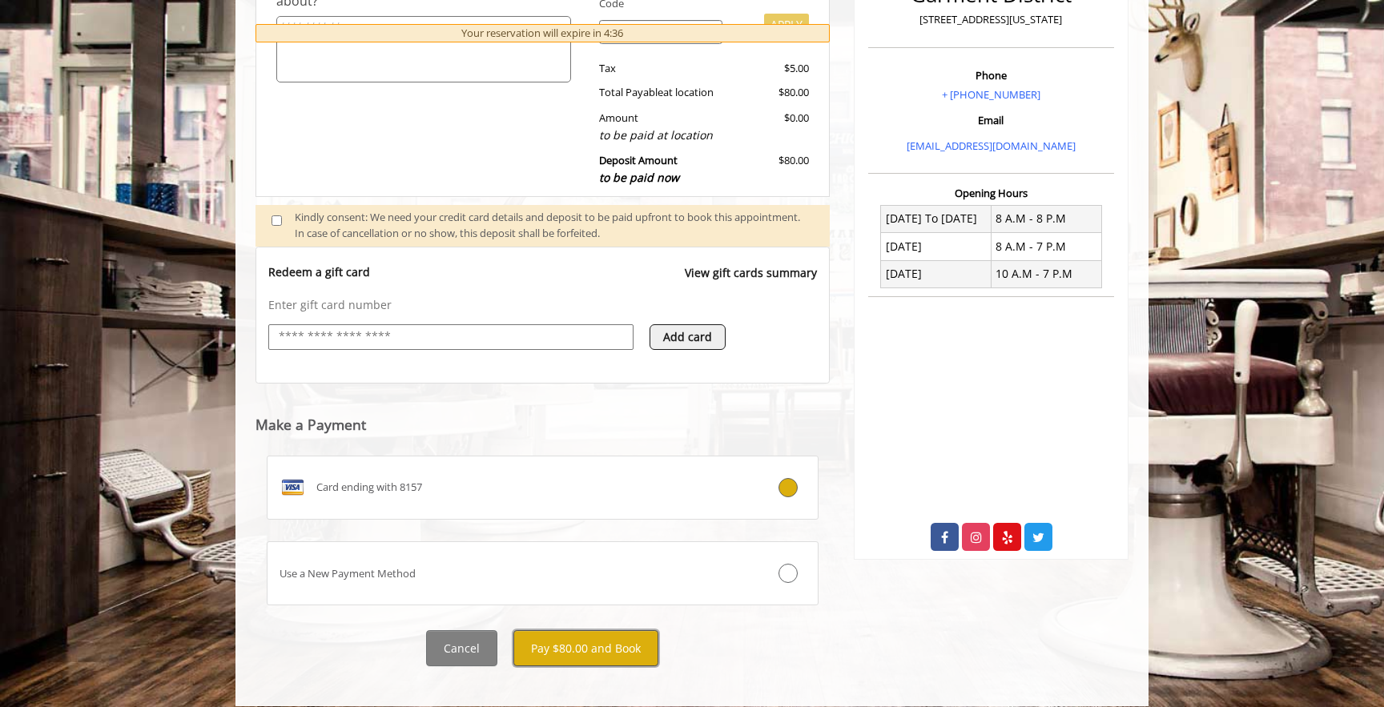
click at [604, 638] on button "Pay $80.00 and Book" at bounding box center [585, 648] width 145 height 36
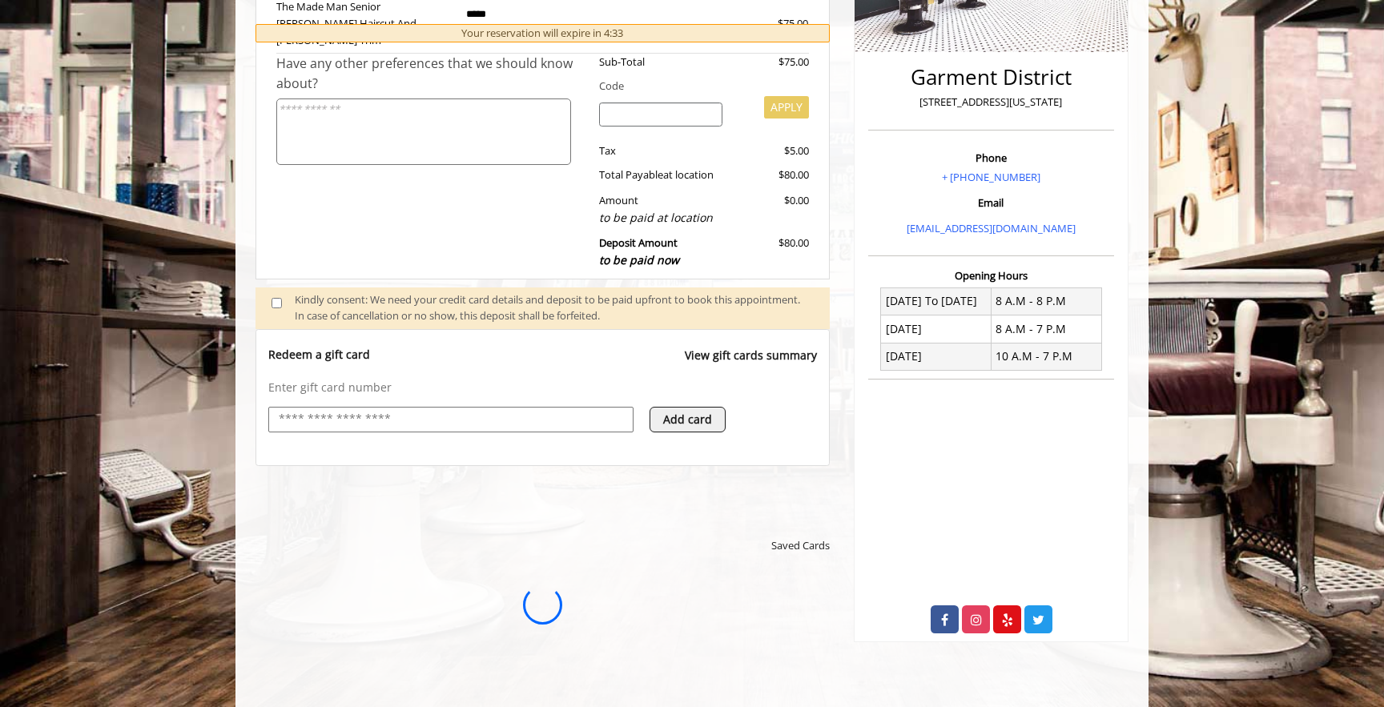
scroll to position [0, 0]
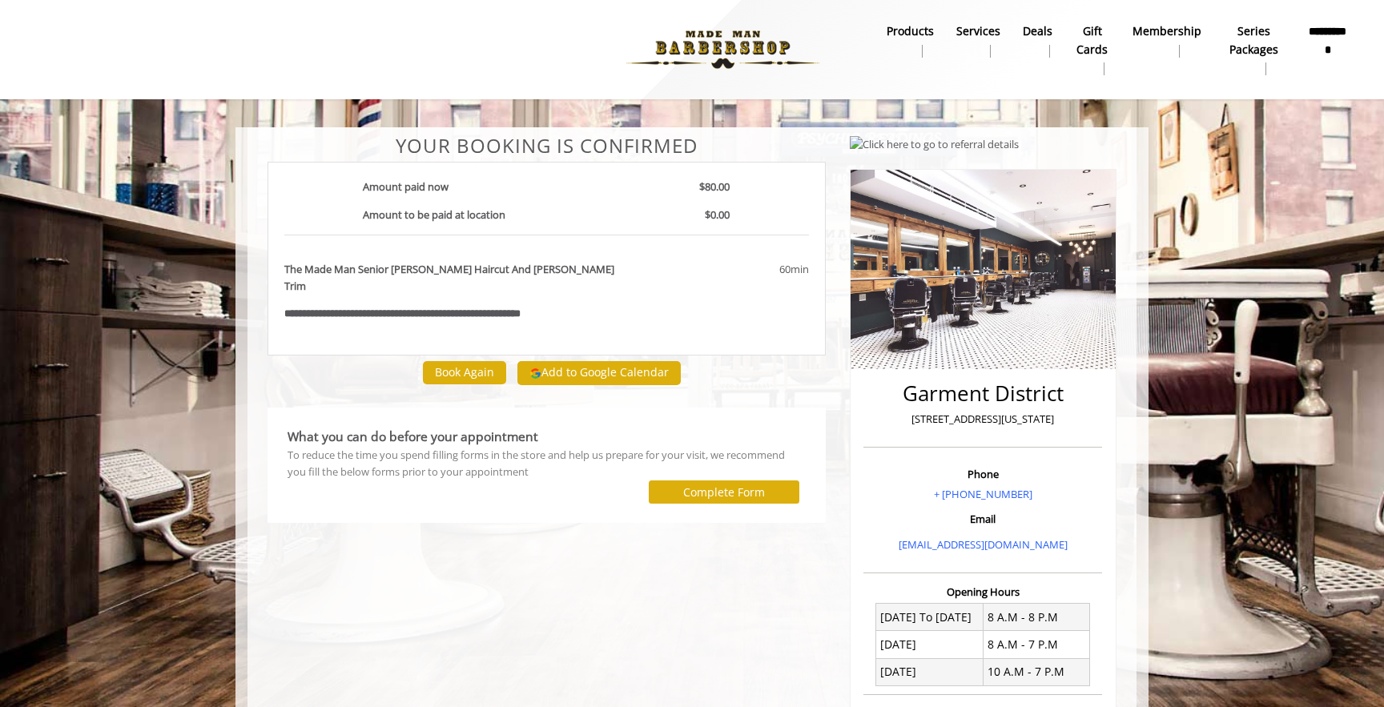
click at [1323, 32] on b "**********" at bounding box center [1328, 40] width 43 height 36
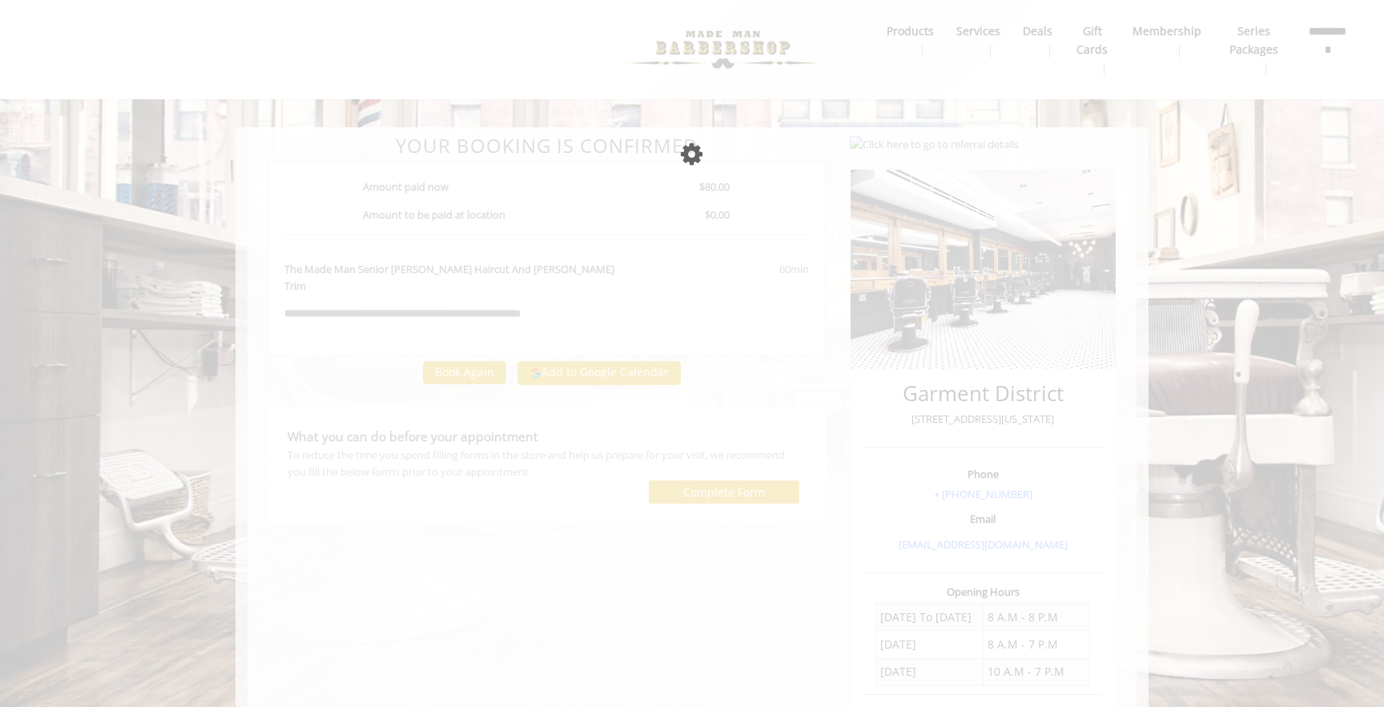
select select
select select "***"
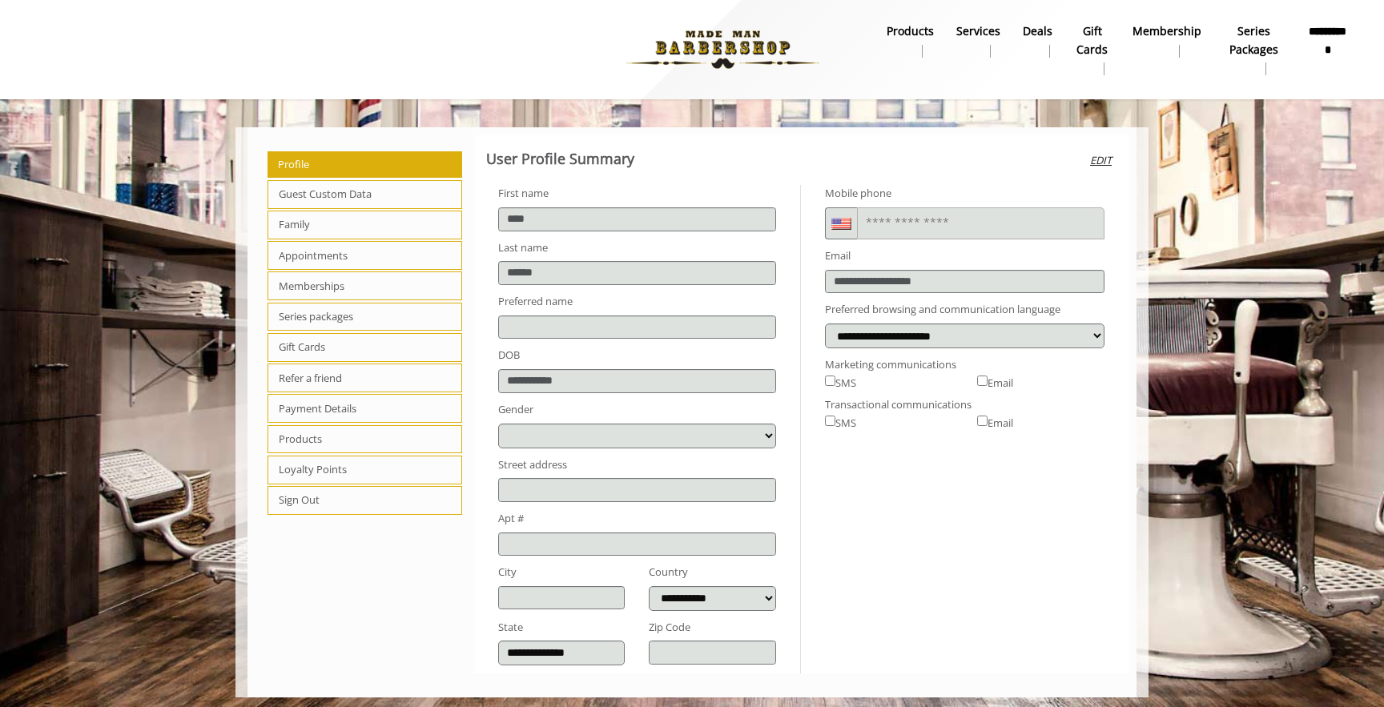
click at [300, 253] on span "Appointments" at bounding box center [365, 255] width 195 height 29
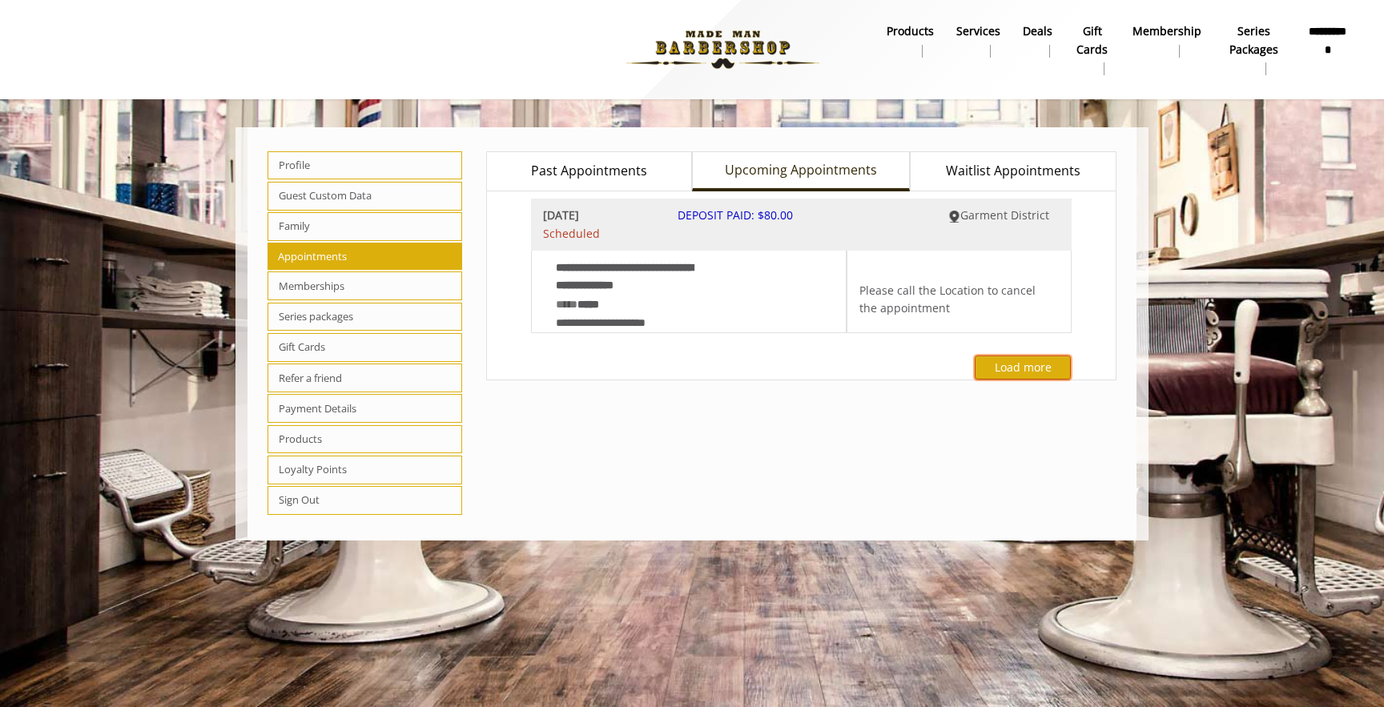
click at [1001, 360] on button "Load more" at bounding box center [1023, 367] width 96 height 23
click at [735, 206] on div "[DATE] Scheduled DEPOSIT PAID: $80.00 Garment District" at bounding box center [802, 225] width 542 height 52
click at [732, 222] on span "DEPOSIT PAID: $80.00" at bounding box center [735, 214] width 115 height 15
